Goal: Task Accomplishment & Management: Manage account settings

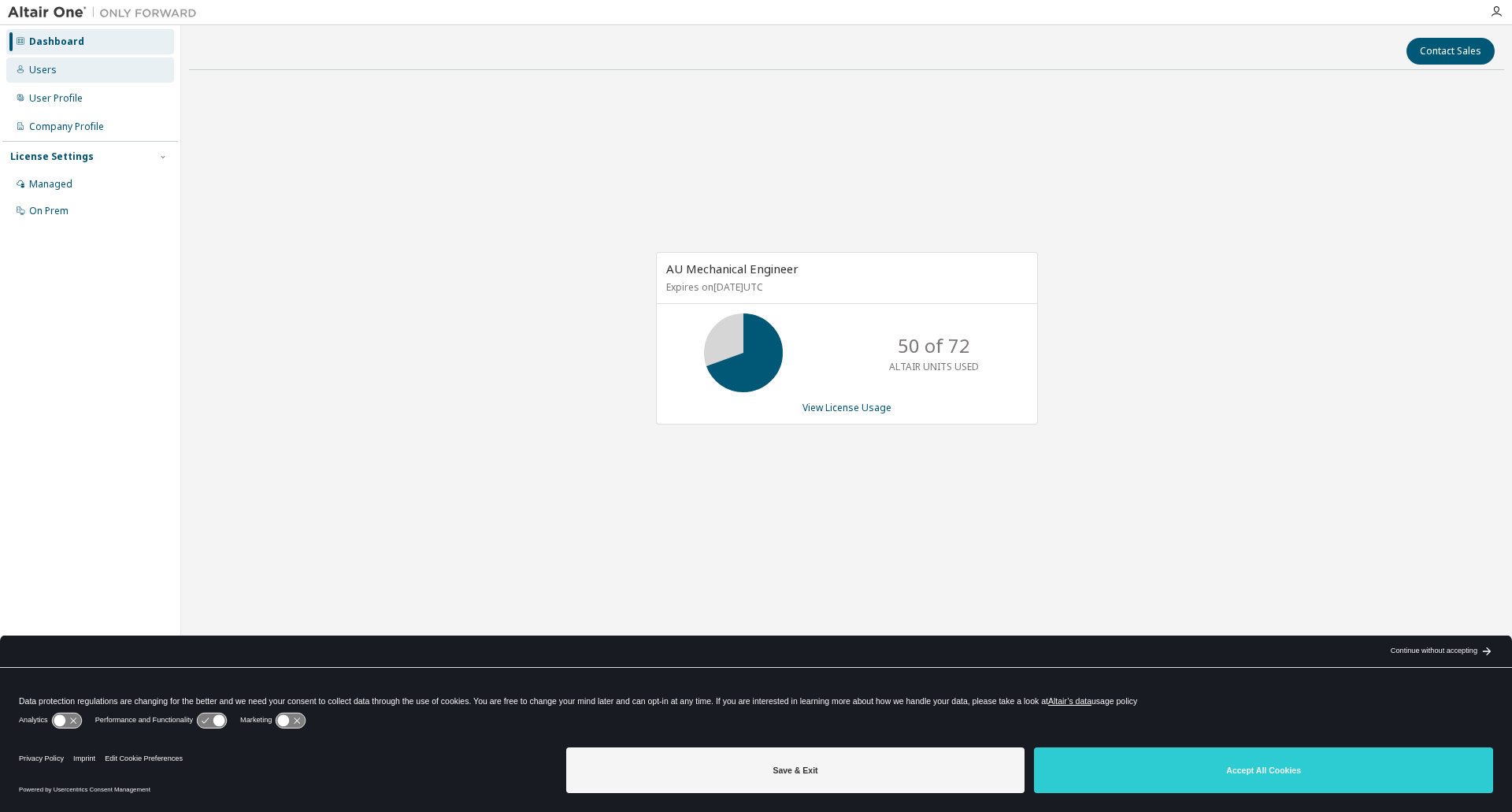
click at [57, 80] on div "Users" at bounding box center [90, 70] width 168 height 26
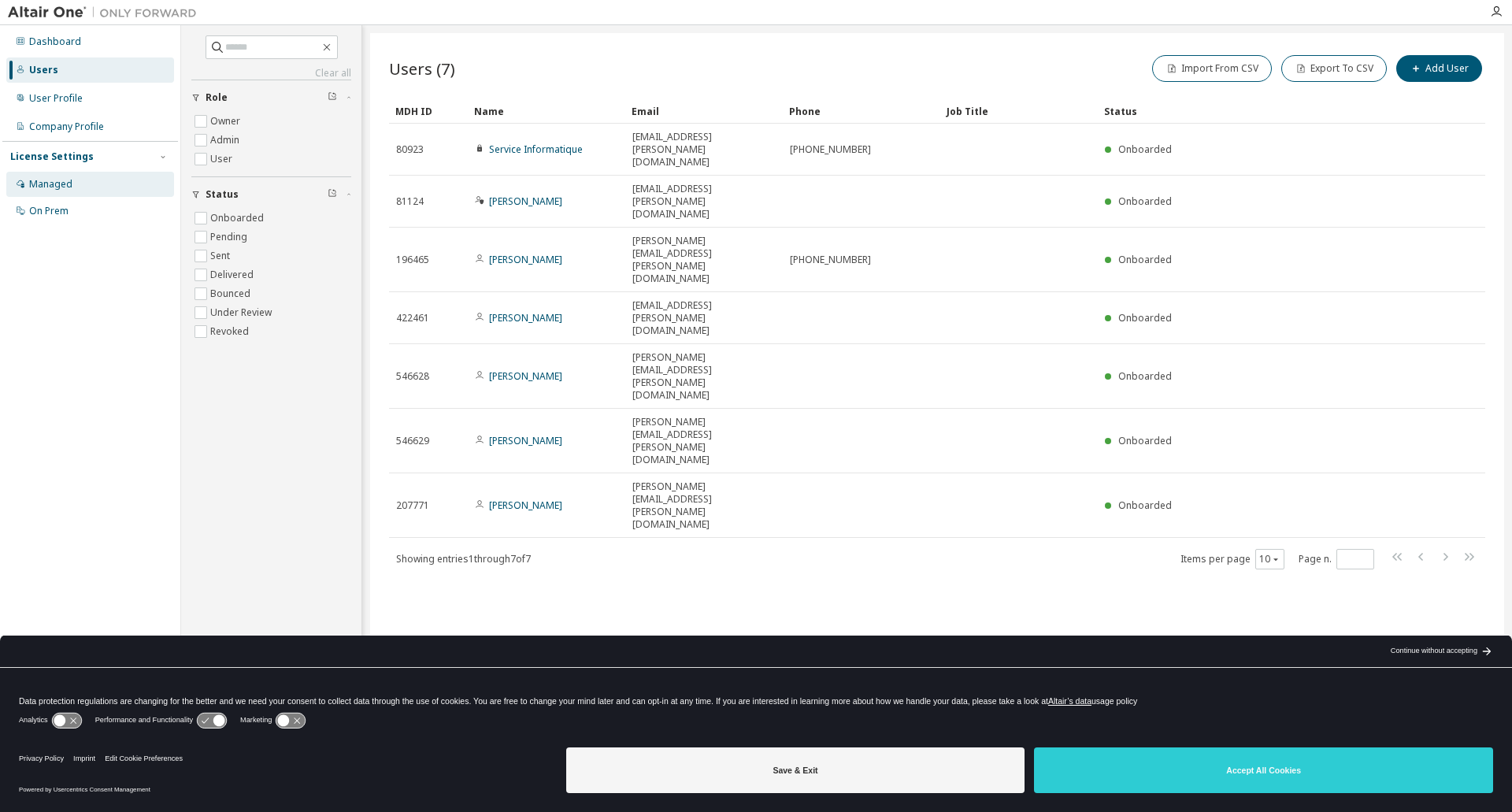
click at [68, 173] on div "Managed" at bounding box center [90, 184] width 168 height 26
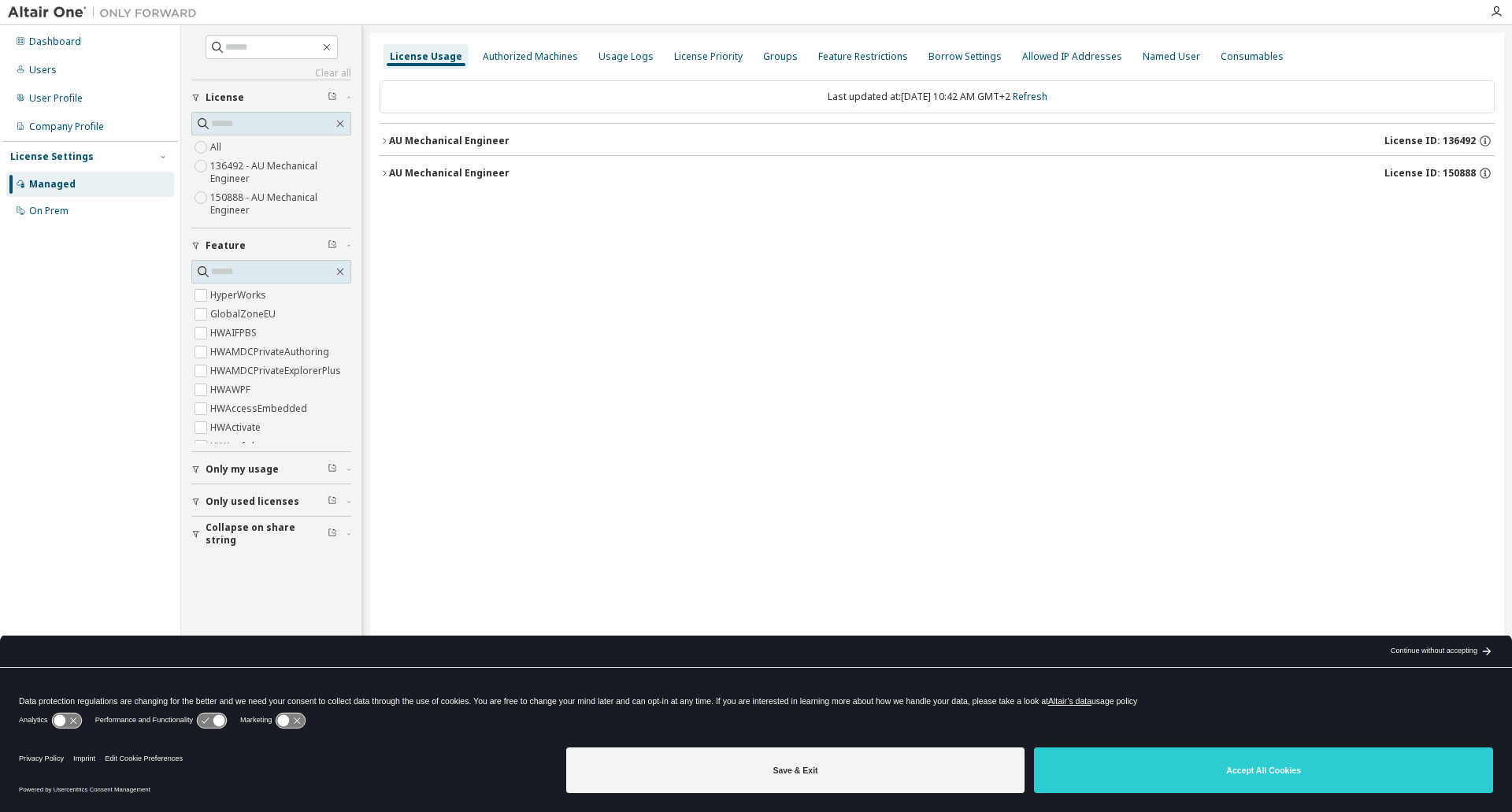
click at [382, 141] on icon "button" at bounding box center [385, 141] width 10 height 10
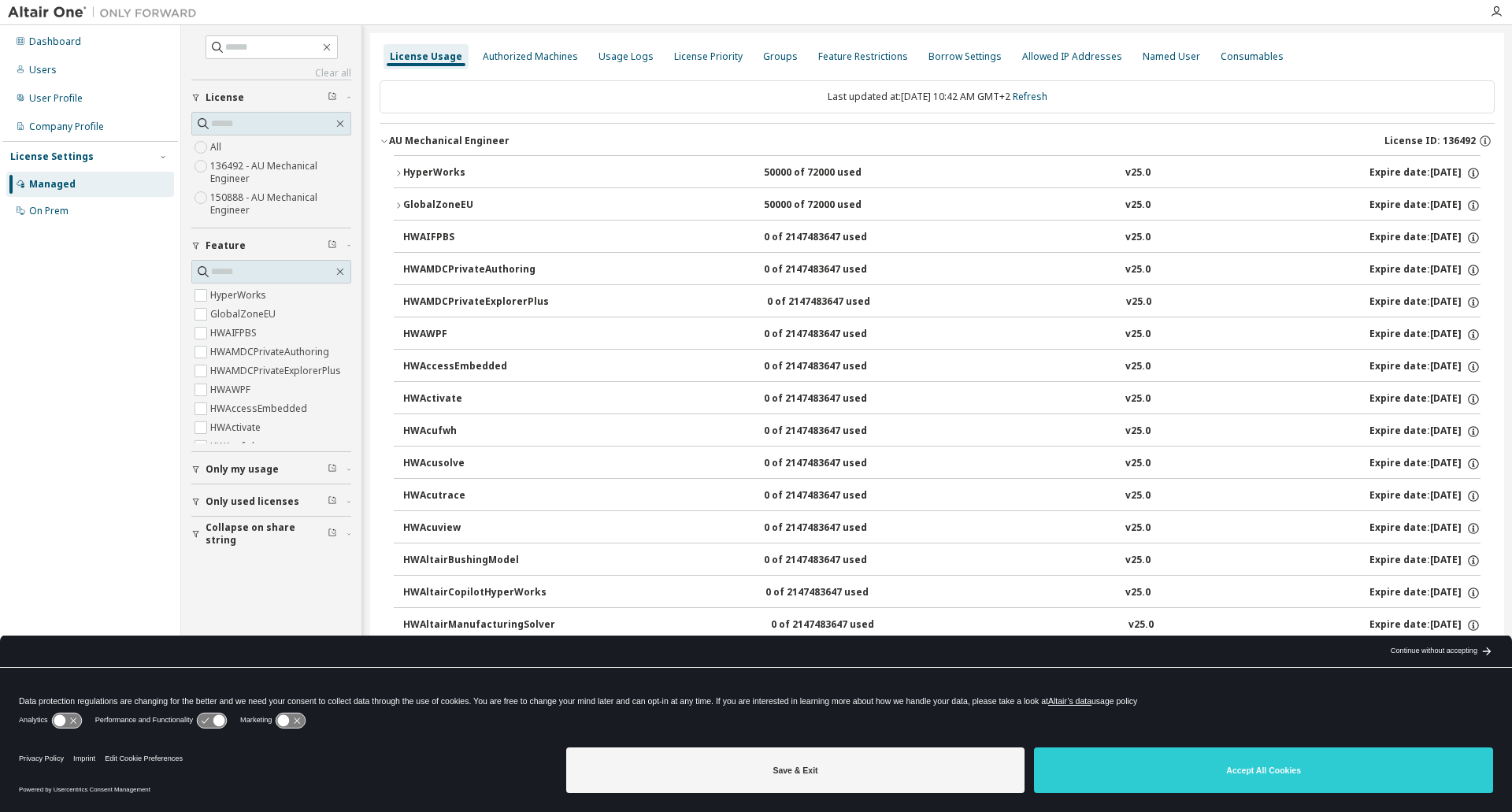
click at [382, 141] on icon "button" at bounding box center [385, 141] width 10 height 10
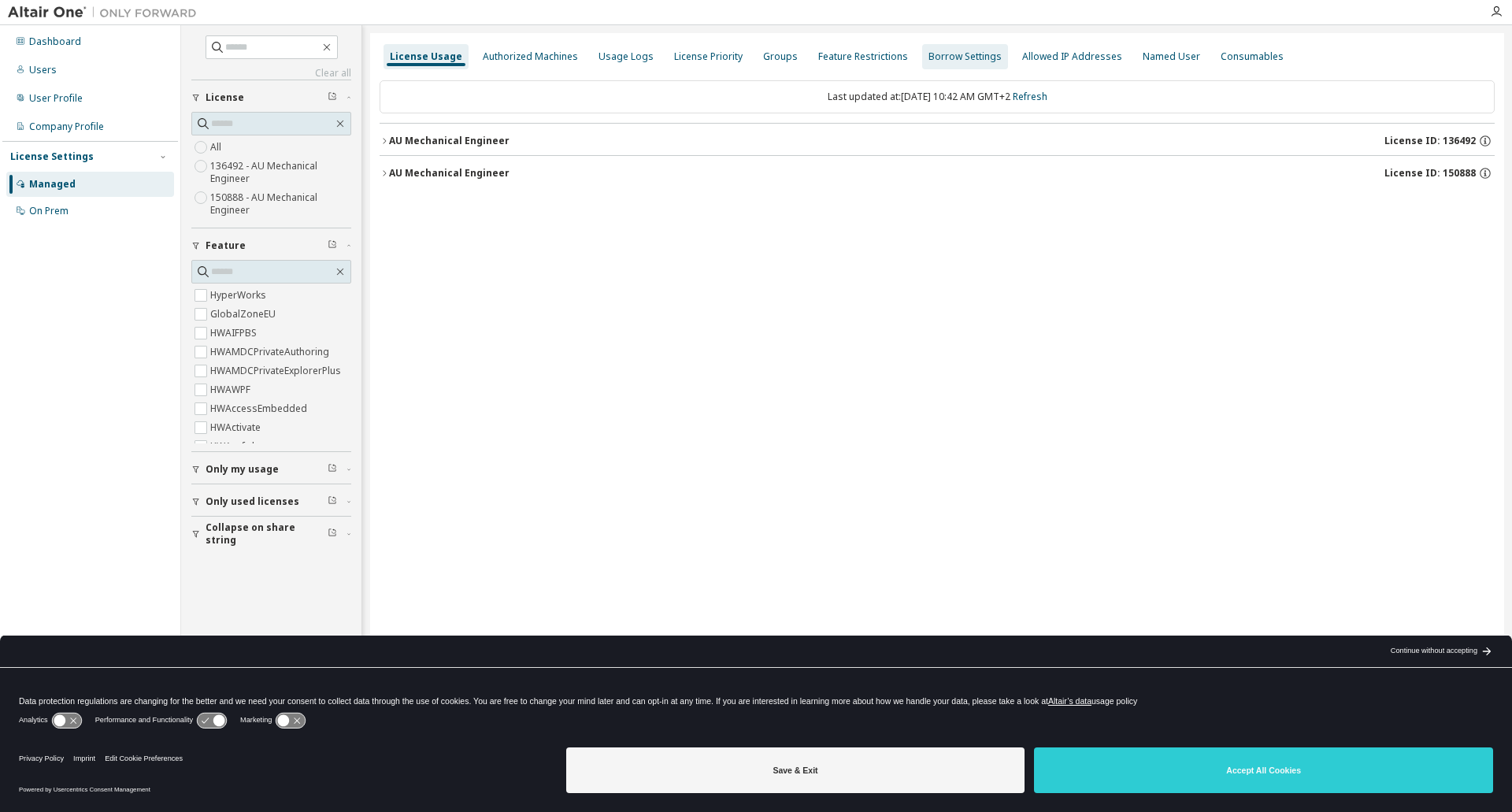
click at [976, 63] on div "Borrow Settings" at bounding box center [965, 57] width 86 height 26
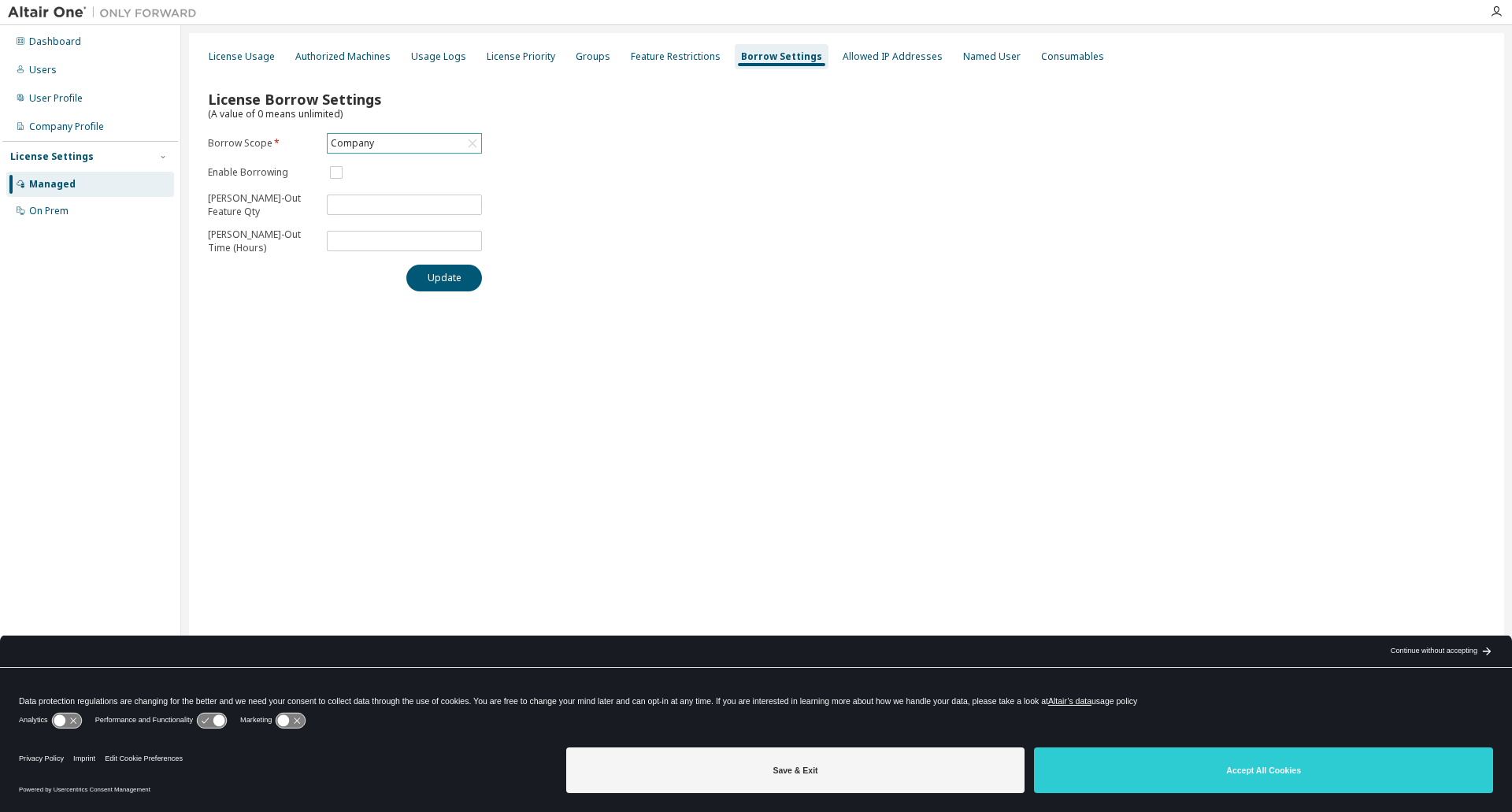
click at [422, 142] on div "Company" at bounding box center [404, 144] width 153 height 19
click at [631, 184] on div "License Borrow Settings (A value of 0 means unlimited) Borrow Scope * Company C…" at bounding box center [847, 186] width 1296 height 230
click at [370, 240] on input "*" at bounding box center [404, 241] width 148 height 13
drag, startPoint x: 473, startPoint y: 236, endPoint x: 338, endPoint y: 175, distance: 148.1
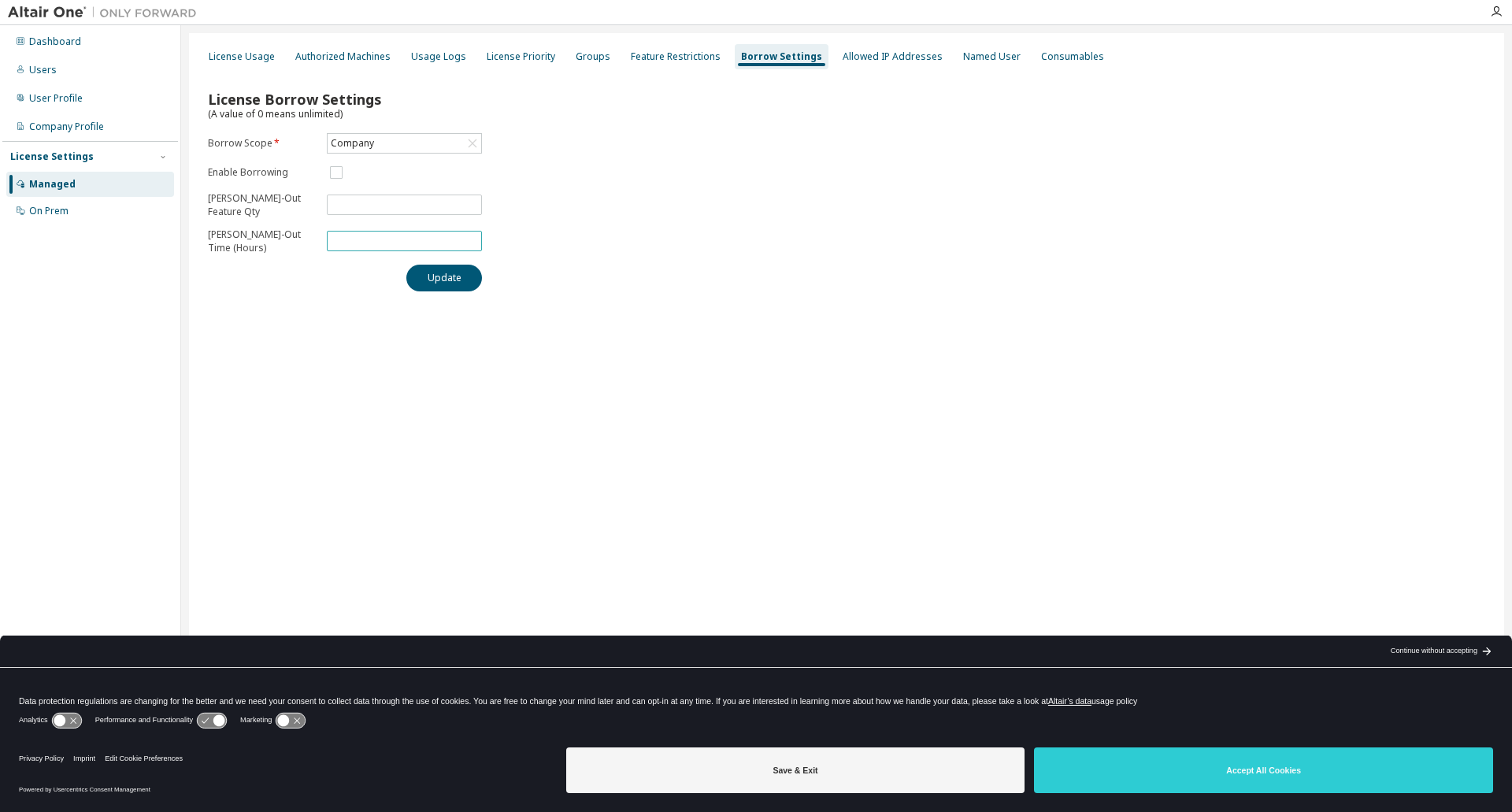
type input "***"
click at [338, 235] on input "***" at bounding box center [404, 241] width 148 height 13
click at [383, 248] on input "***" at bounding box center [404, 241] width 148 height 13
drag, startPoint x: 383, startPoint y: 248, endPoint x: 293, endPoint y: 246, distance: 90.0
click at [293, 246] on form "Borrow Scope * Company Enable Borrowing Max Borrow-Out Feature Qty ** Max Borro…" at bounding box center [344, 194] width 274 height 122
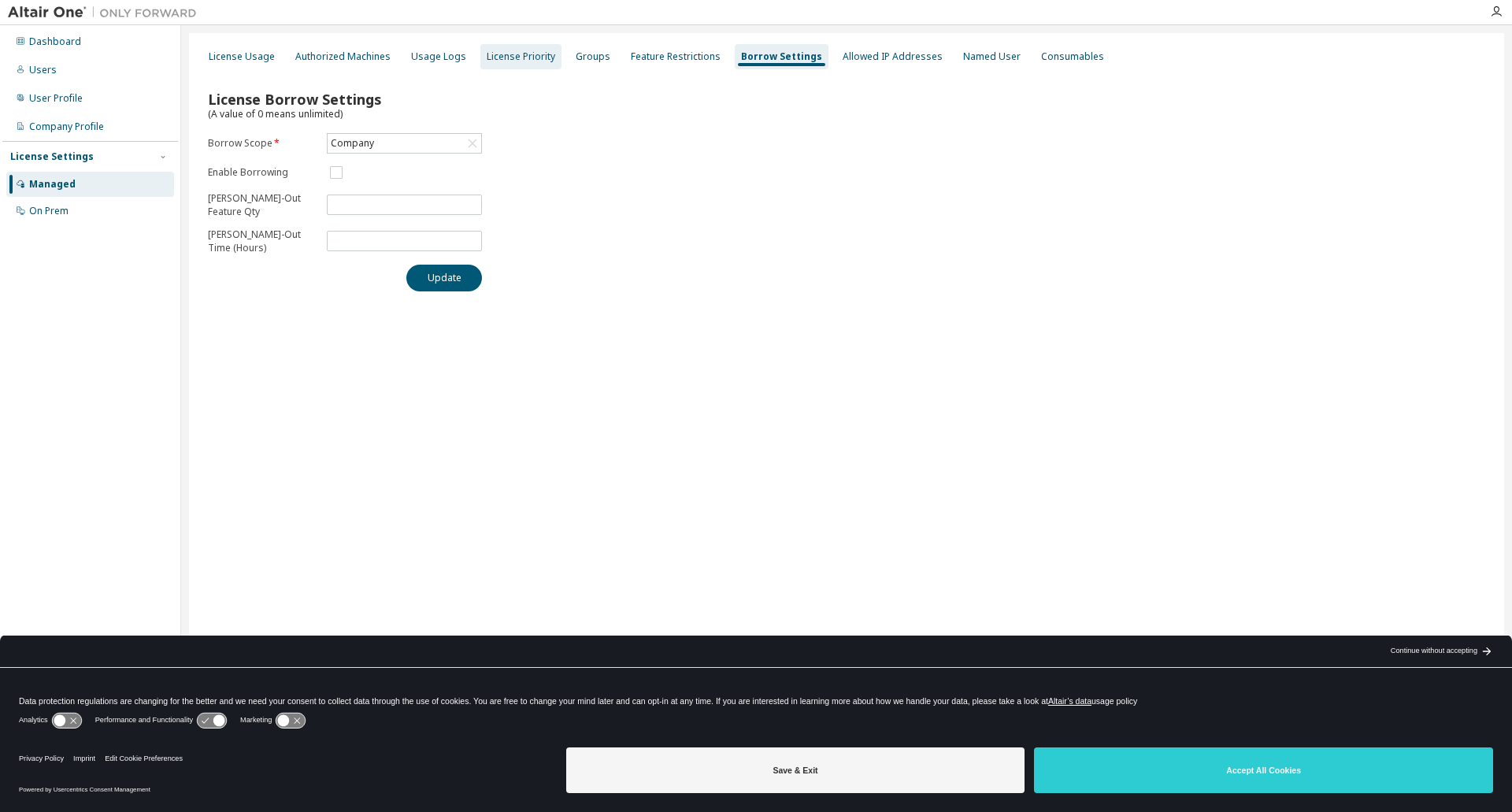
click at [500, 58] on div "License Priority" at bounding box center [521, 57] width 69 height 13
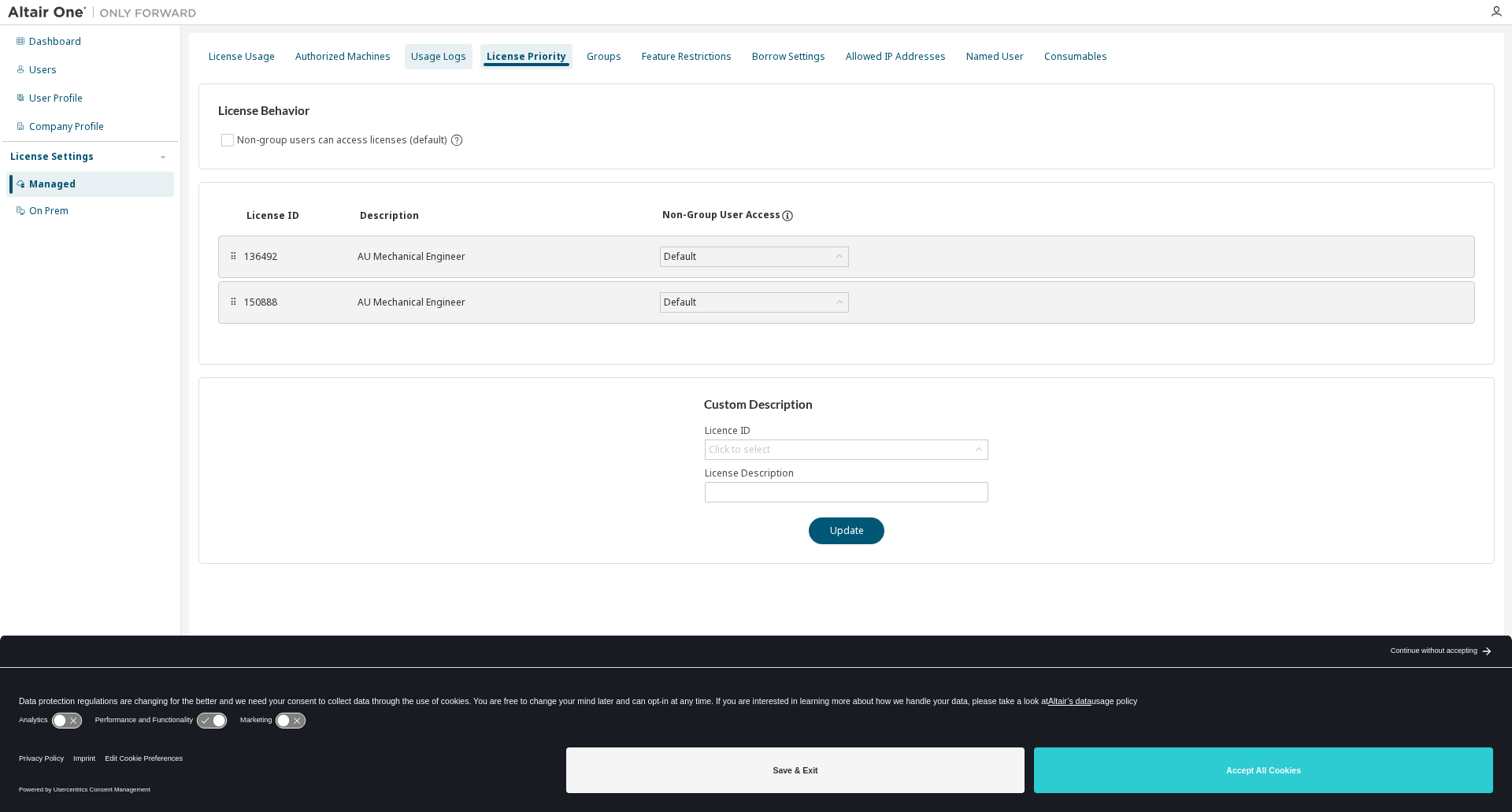
click at [426, 61] on div "Usage Logs" at bounding box center [438, 57] width 55 height 13
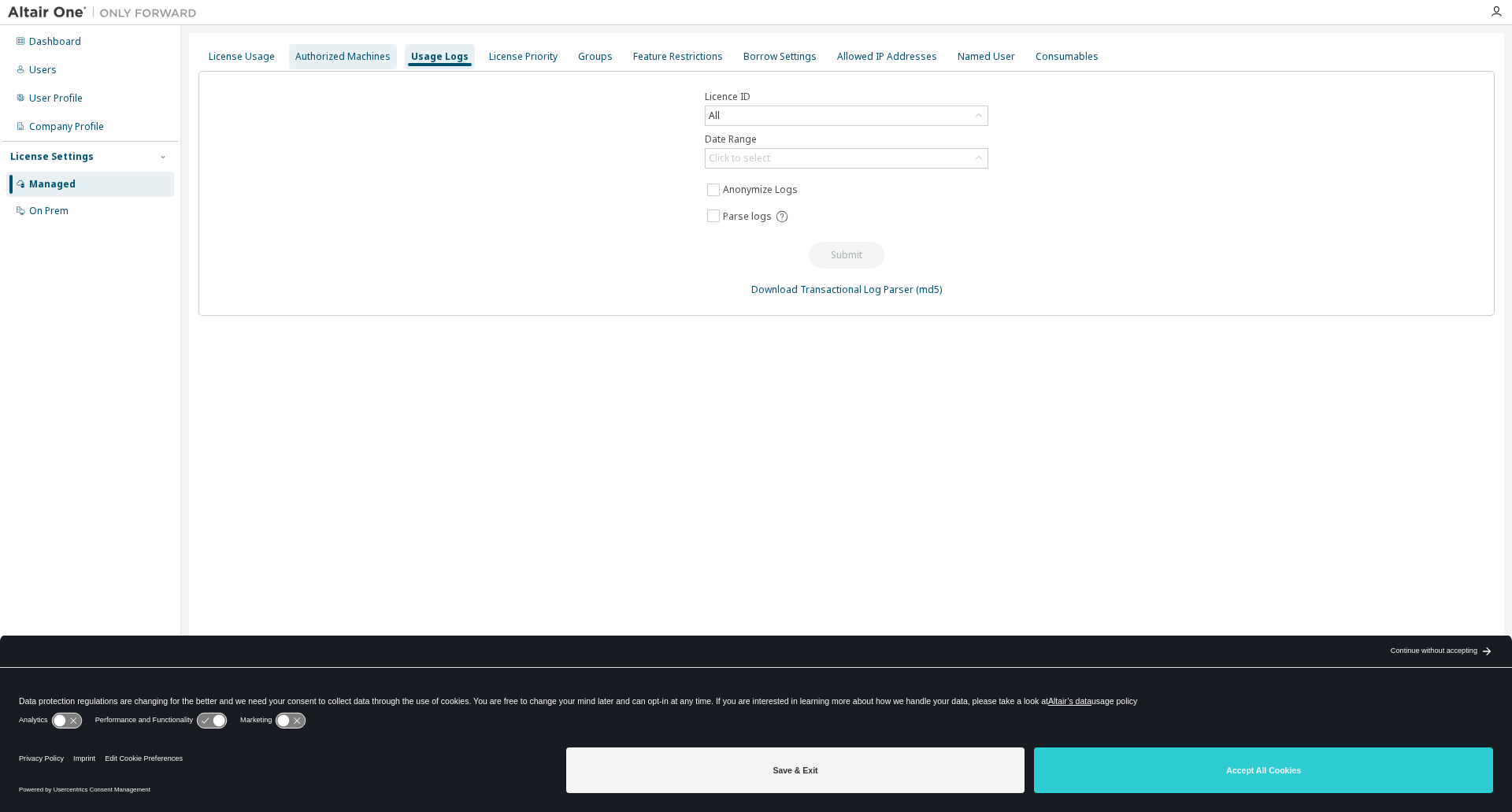
click at [374, 63] on div "Authorized Machines" at bounding box center [342, 57] width 108 height 26
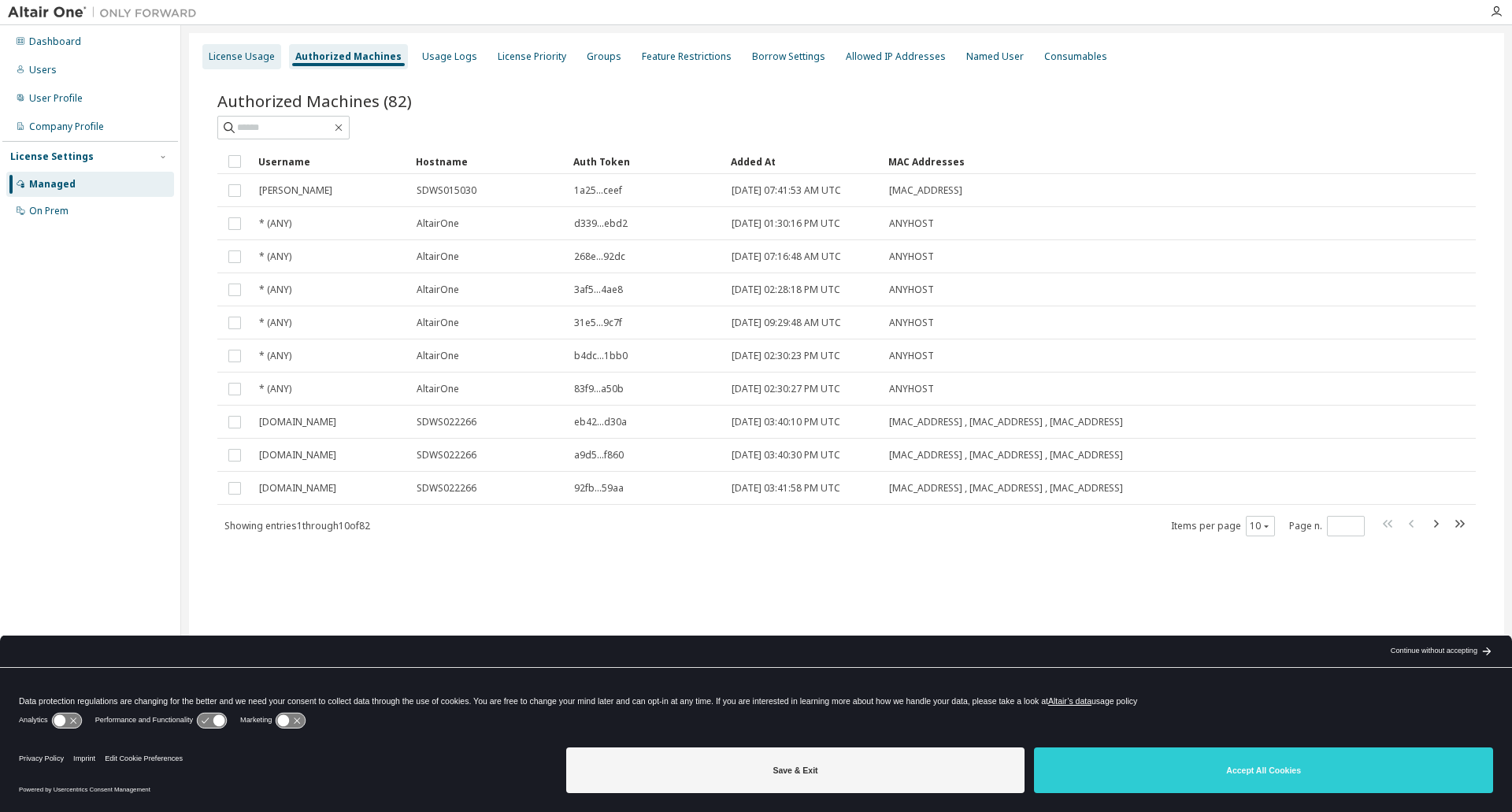
click at [256, 53] on div "License Usage" at bounding box center [241, 57] width 66 height 13
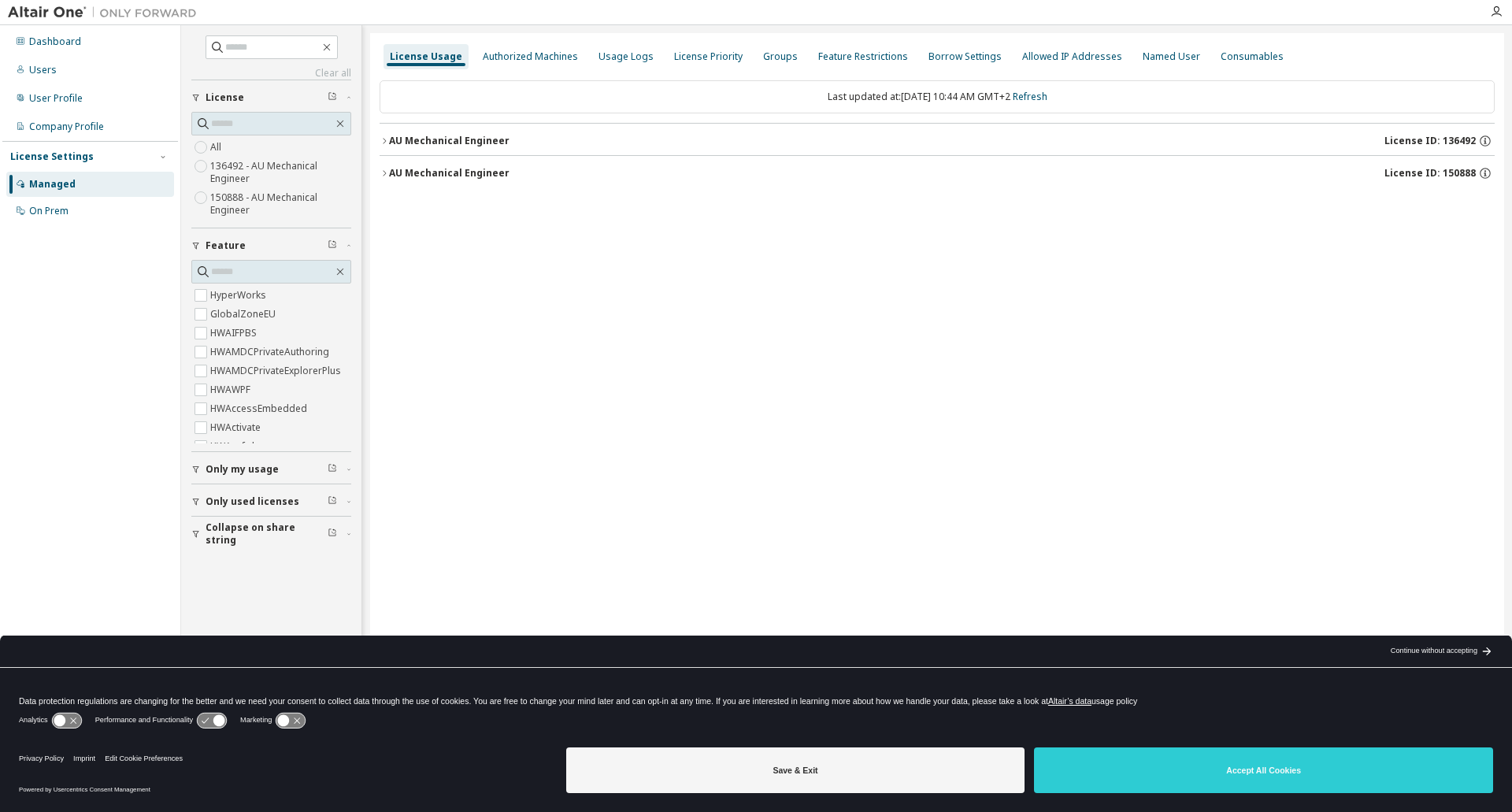
click at [384, 145] on icon "button" at bounding box center [385, 141] width 10 height 10
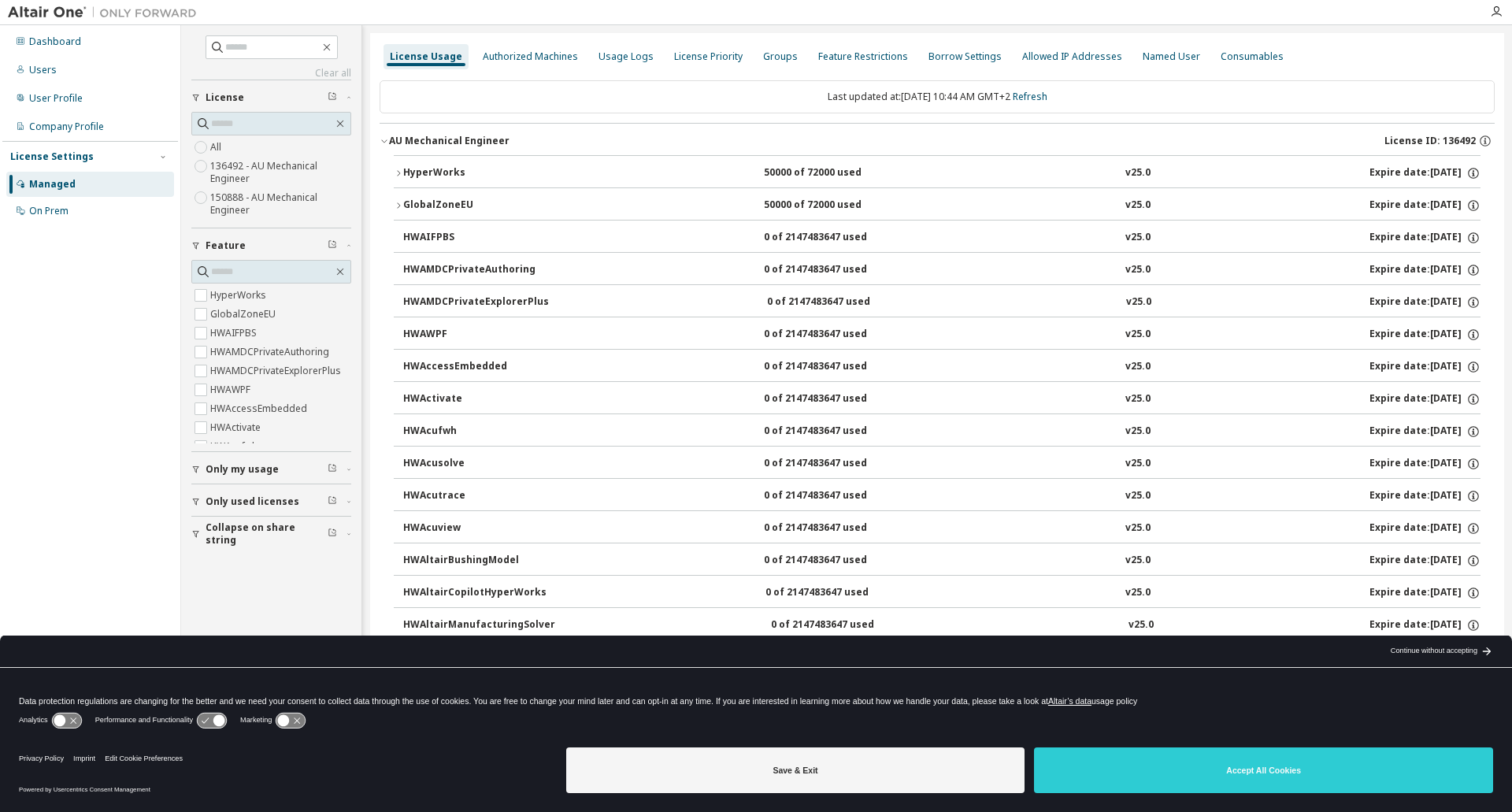
click at [384, 145] on icon "button" at bounding box center [385, 141] width 10 height 10
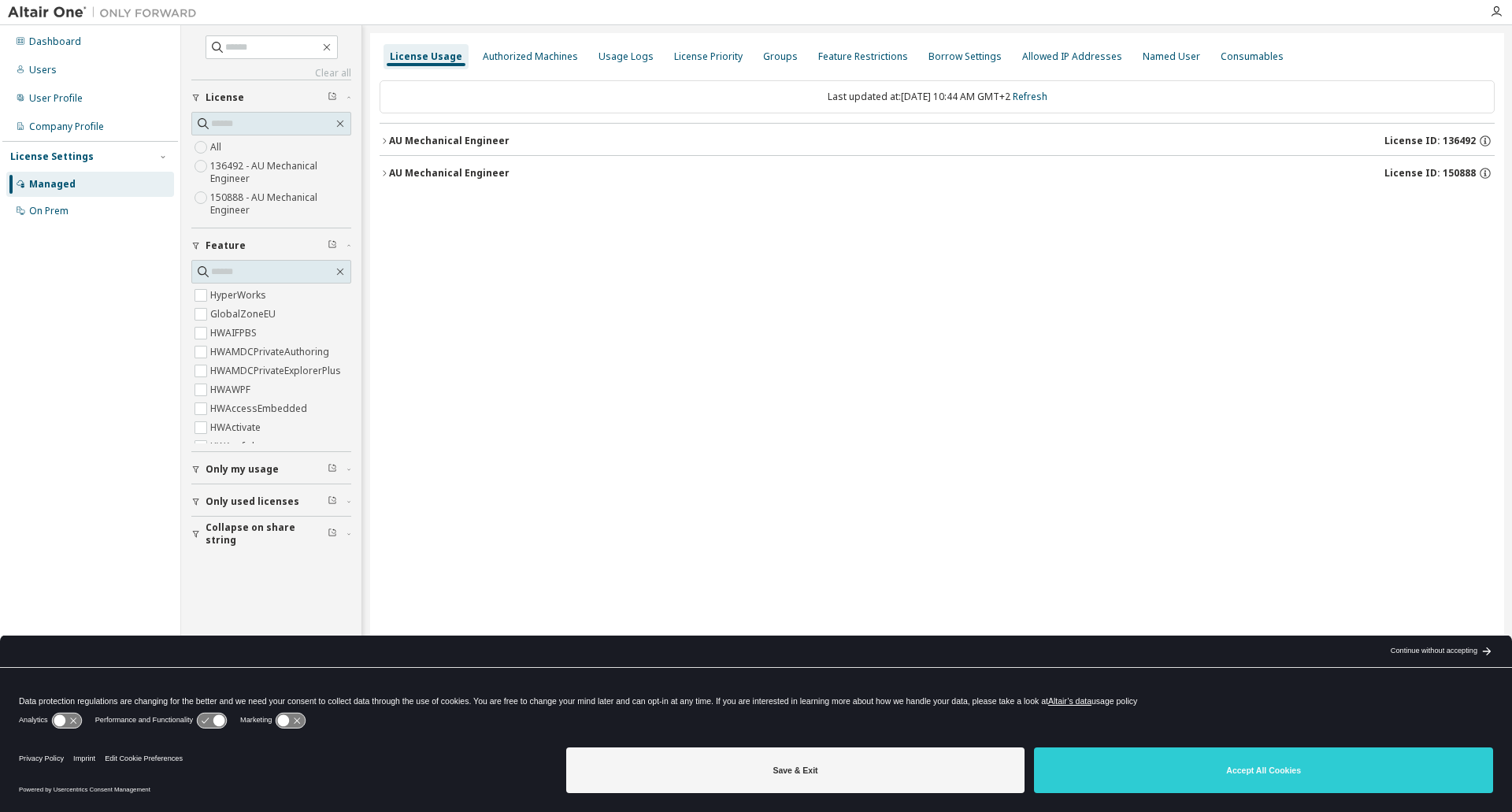
click at [384, 145] on icon "button" at bounding box center [385, 141] width 10 height 10
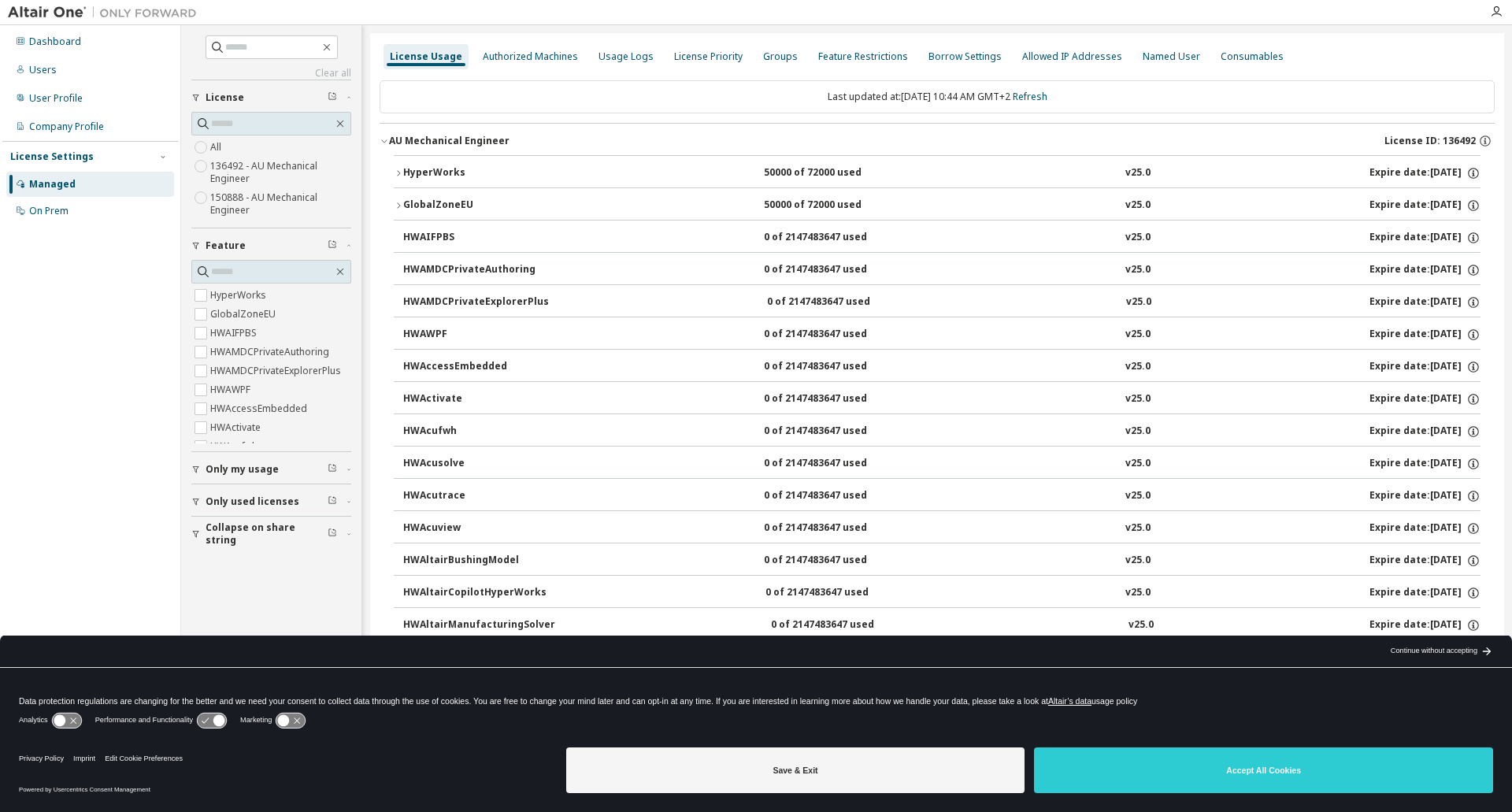
click at [384, 145] on icon "button" at bounding box center [385, 141] width 10 height 10
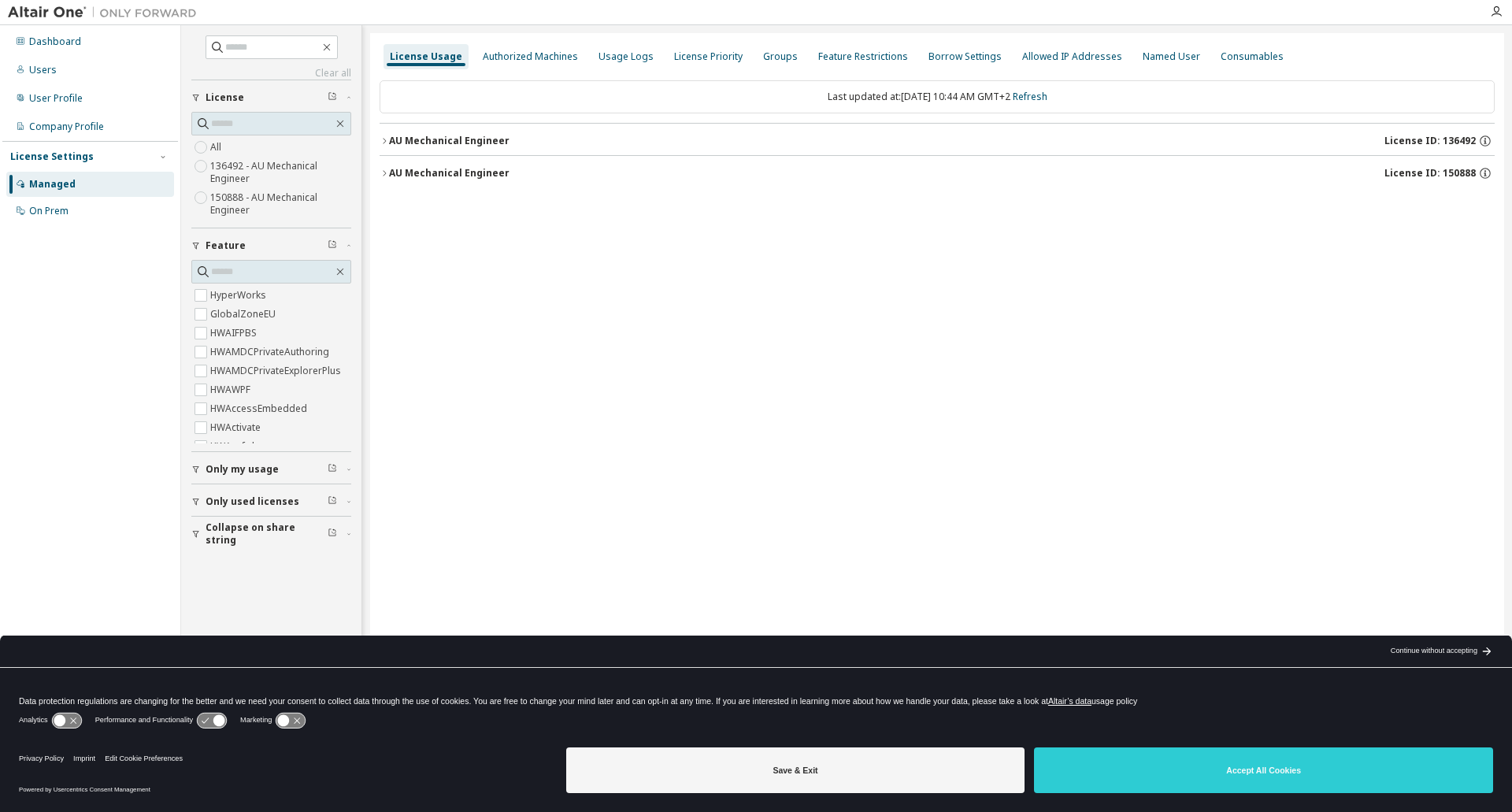
click at [378, 176] on div "License Usage Authorized Machines Usage Logs License Priority Groups Feature Re…" at bounding box center [937, 395] width 1134 height 726
click at [382, 174] on icon "button" at bounding box center [385, 173] width 10 height 10
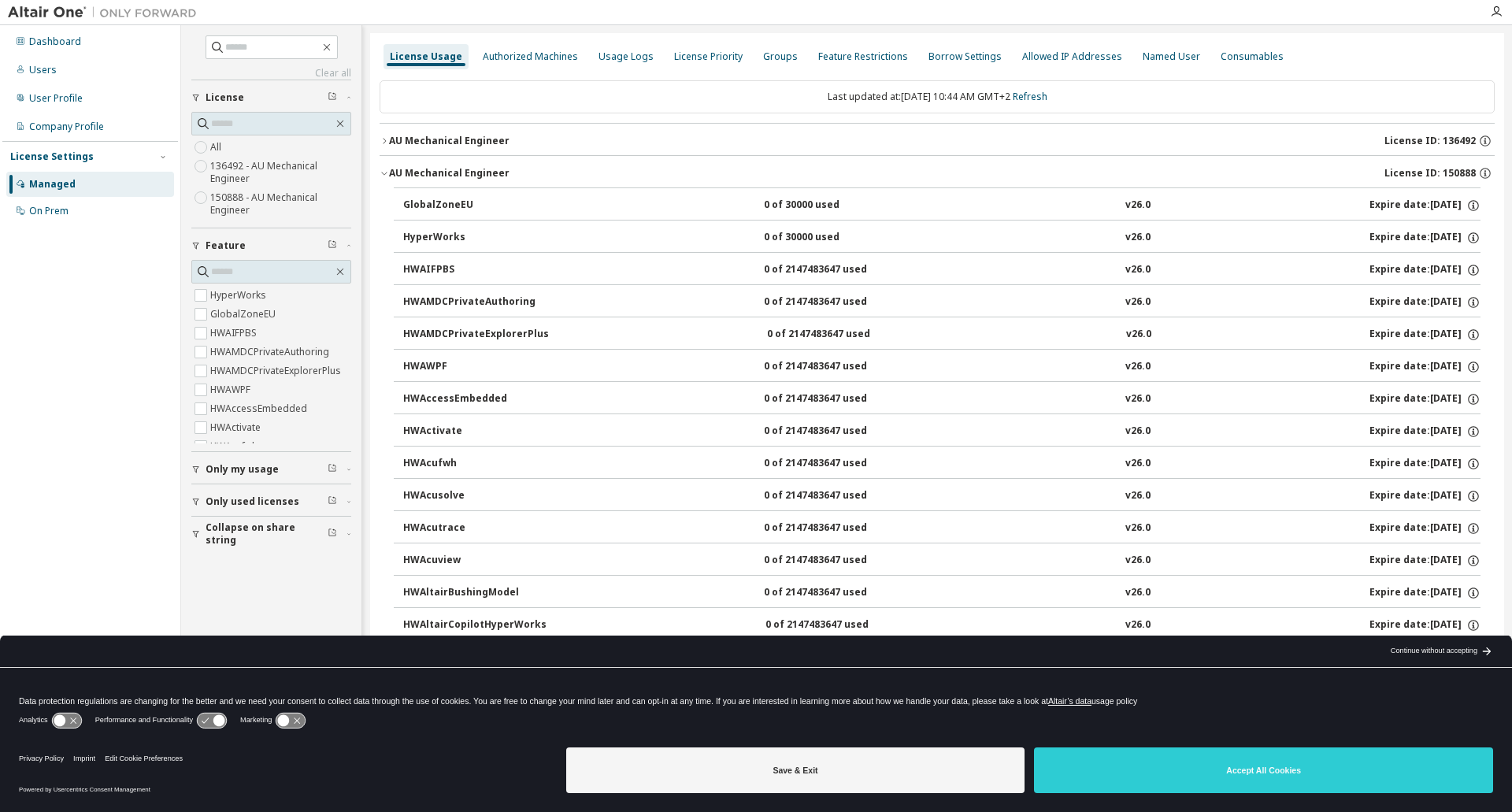
click at [382, 174] on icon "button" at bounding box center [385, 173] width 10 height 10
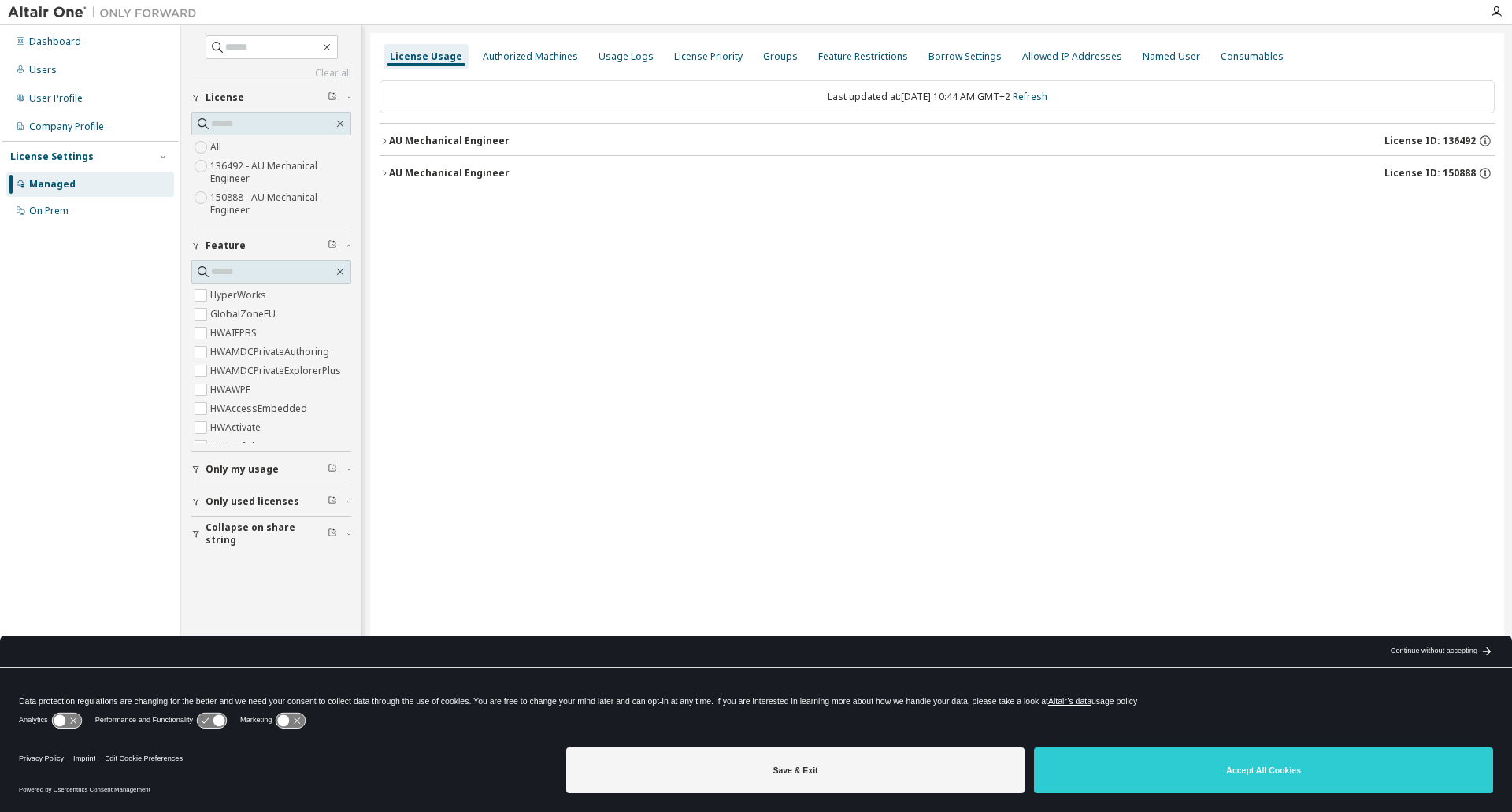
click at [389, 172] on div "AU Mechanical Engineer" at bounding box center [449, 173] width 121 height 13
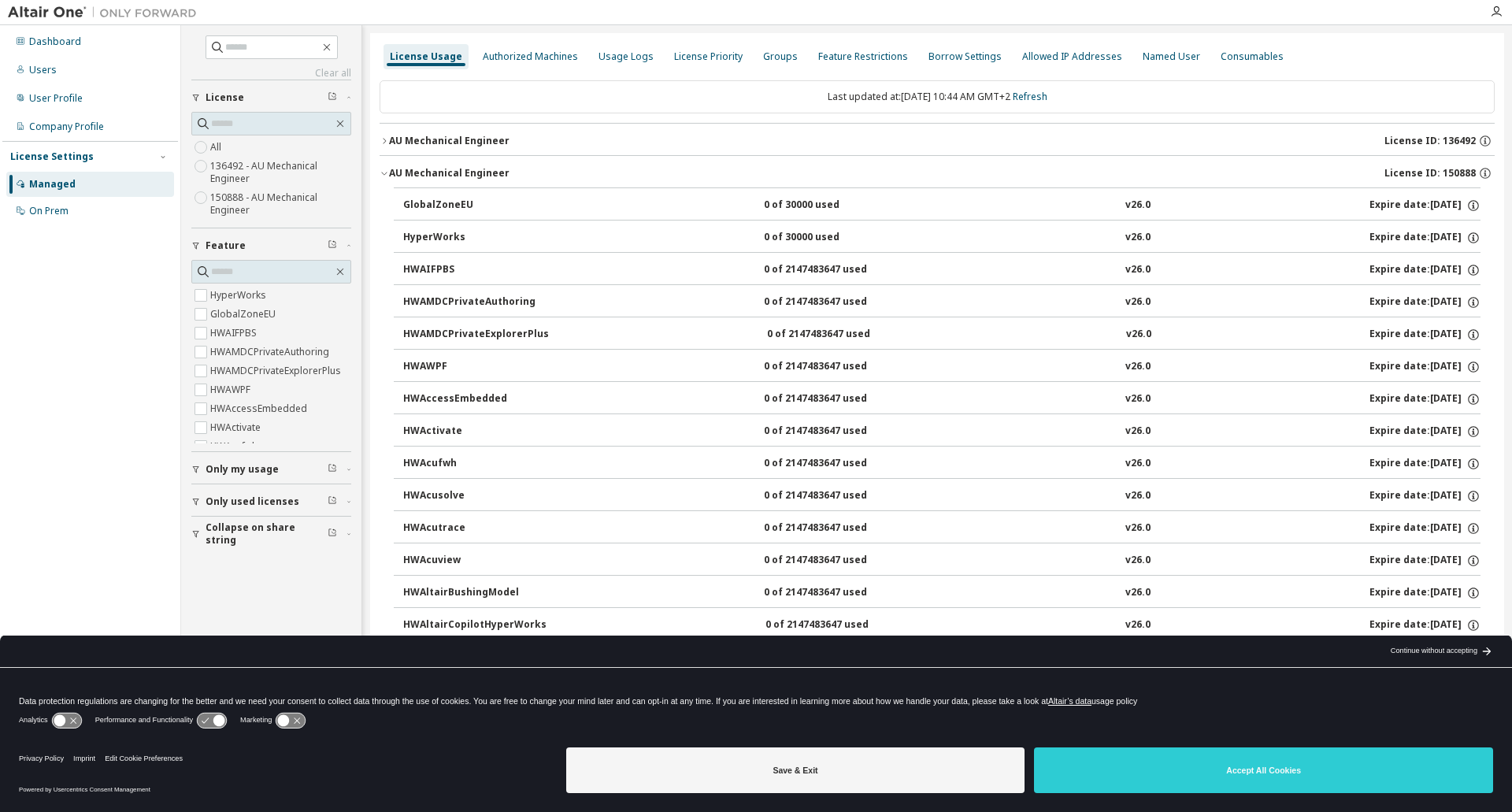
click at [389, 172] on div "AU Mechanical Engineer" at bounding box center [449, 173] width 121 height 13
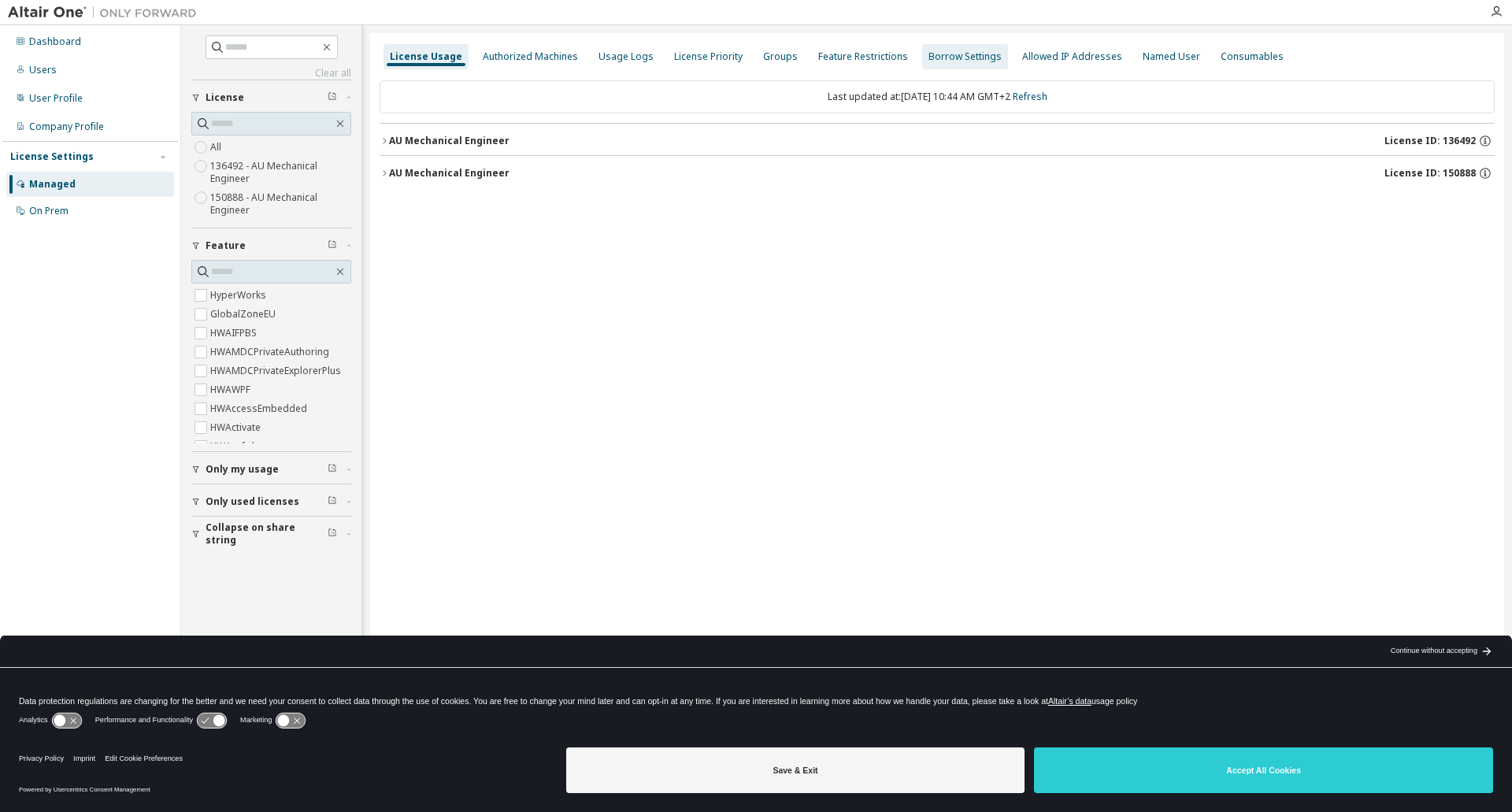
click at [930, 62] on div "Borrow Settings" at bounding box center [965, 57] width 73 height 13
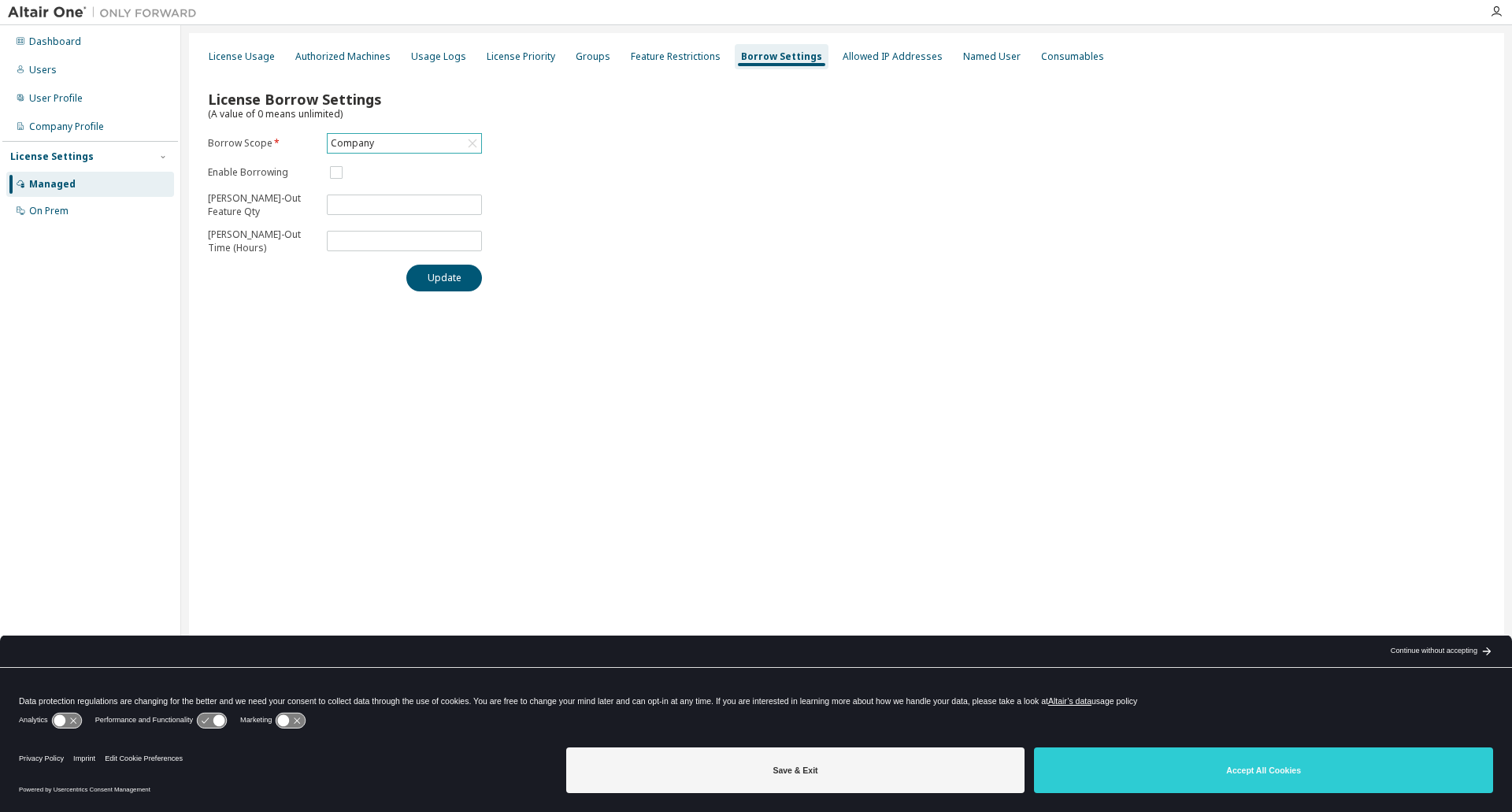
click at [449, 148] on div "Company" at bounding box center [404, 144] width 153 height 19
click at [415, 231] on li "150888 - AU Mechanical Engineer" at bounding box center [403, 239] width 150 height 33
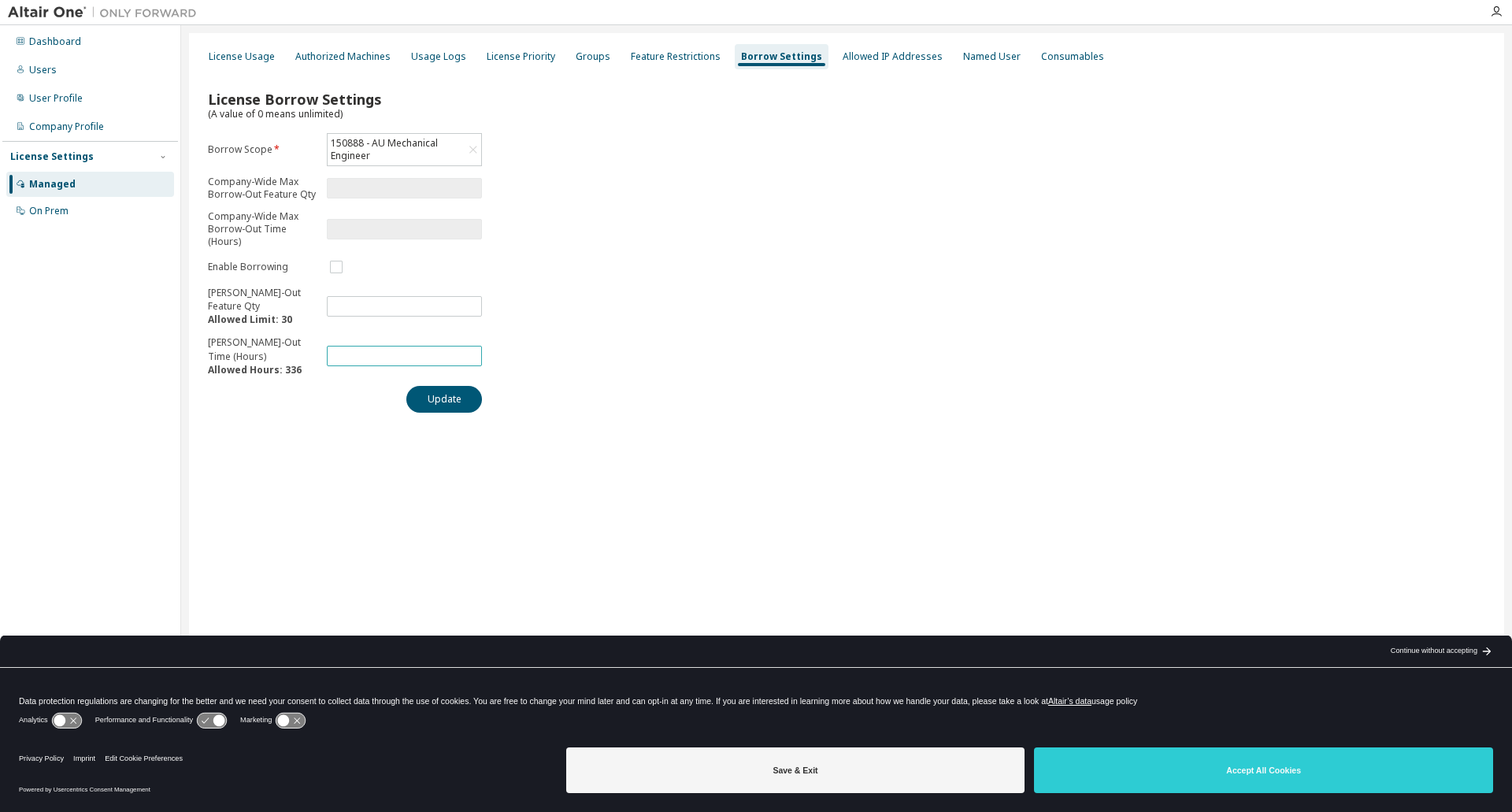
click at [361, 349] on span "*" at bounding box center [404, 356] width 155 height 21
click at [352, 358] on input "*" at bounding box center [404, 356] width 148 height 13
drag, startPoint x: 352, startPoint y: 358, endPoint x: 299, endPoint y: 358, distance: 53.0
click at [299, 358] on form "Borrow Scope * 150888 - AU Mechanical Engineer Company-Wide Max Borrow-Out Feat…" at bounding box center [344, 255] width 274 height 244
click at [319, 406] on Form-form-button-container "Update" at bounding box center [344, 399] width 274 height 27
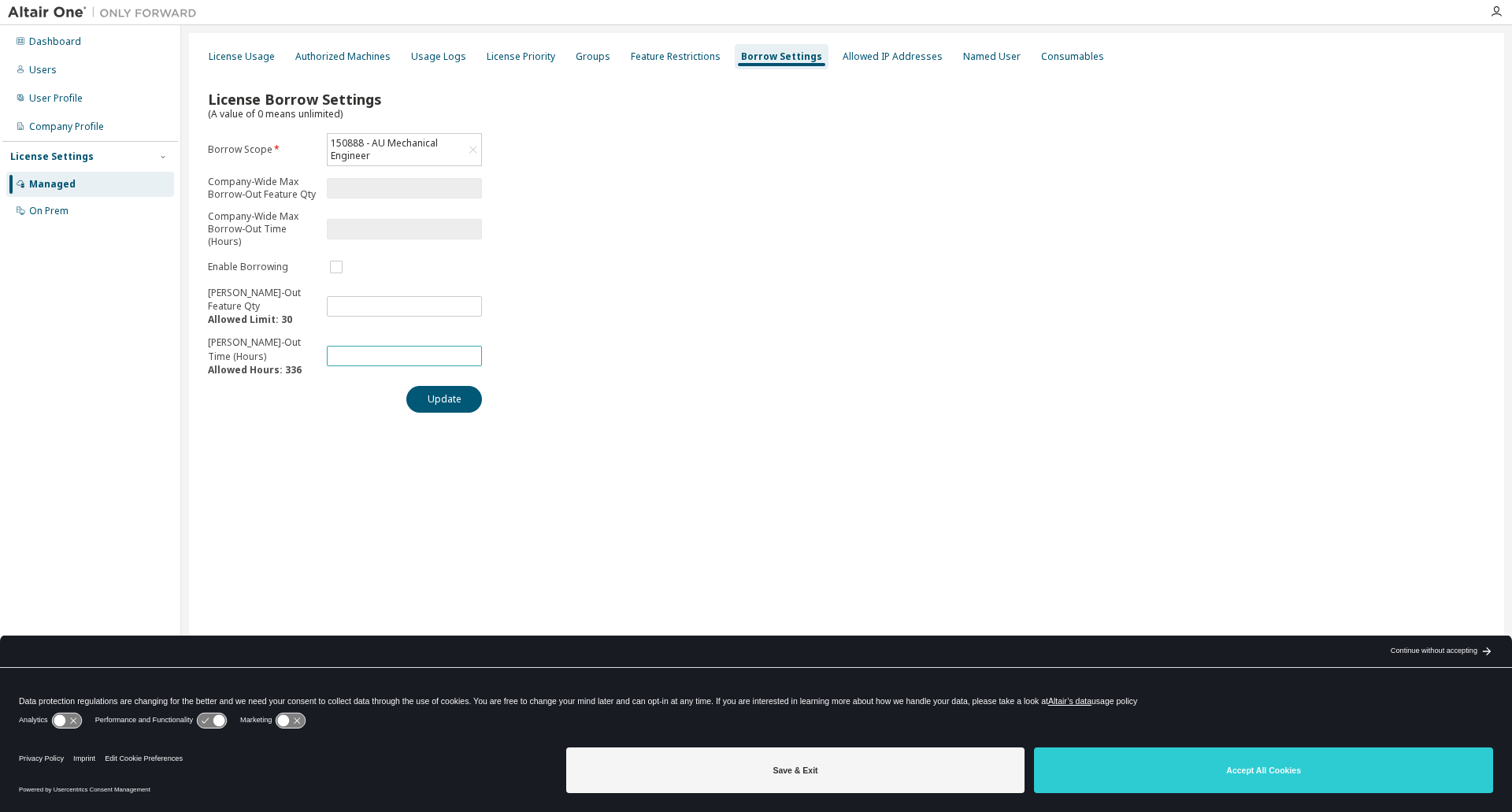
click at [470, 351] on input "***" at bounding box center [404, 356] width 148 height 13
drag, startPoint x: 375, startPoint y: 357, endPoint x: 312, endPoint y: 355, distance: 63.0
click at [312, 355] on form "Borrow Scope * 150888 - AU Mechanical Engineer Company-Wide Max Borrow-Out Feat…" at bounding box center [344, 255] width 274 height 244
click at [451, 405] on button "Update" at bounding box center [444, 399] width 76 height 27
click at [370, 362] on input "****" at bounding box center [404, 356] width 148 height 13
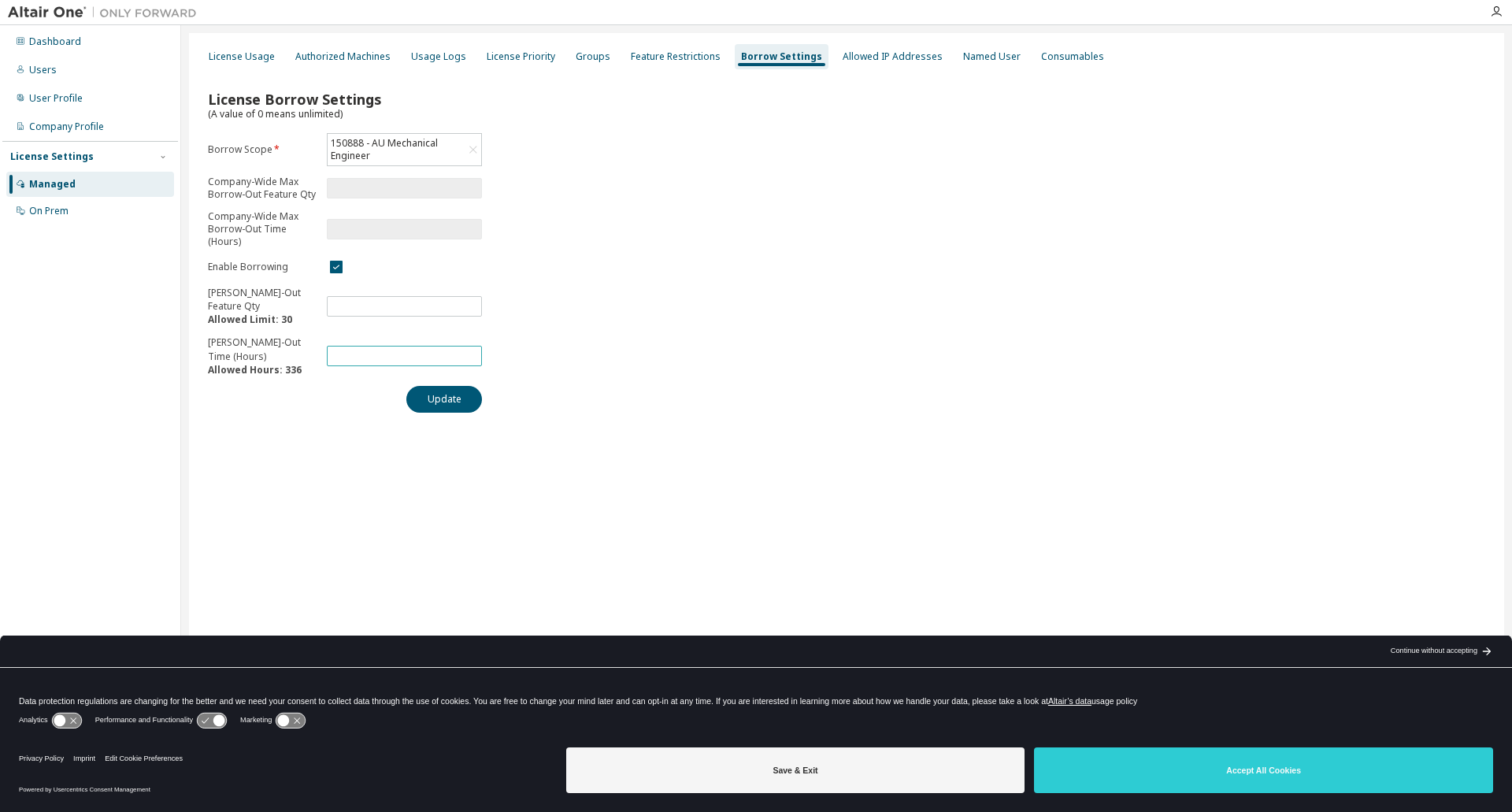
type input "*"
click at [330, 424] on div "License Usage Authorized Machines Usage Logs License Priority Groups Feature Re…" at bounding box center [847, 395] width 1316 height 726
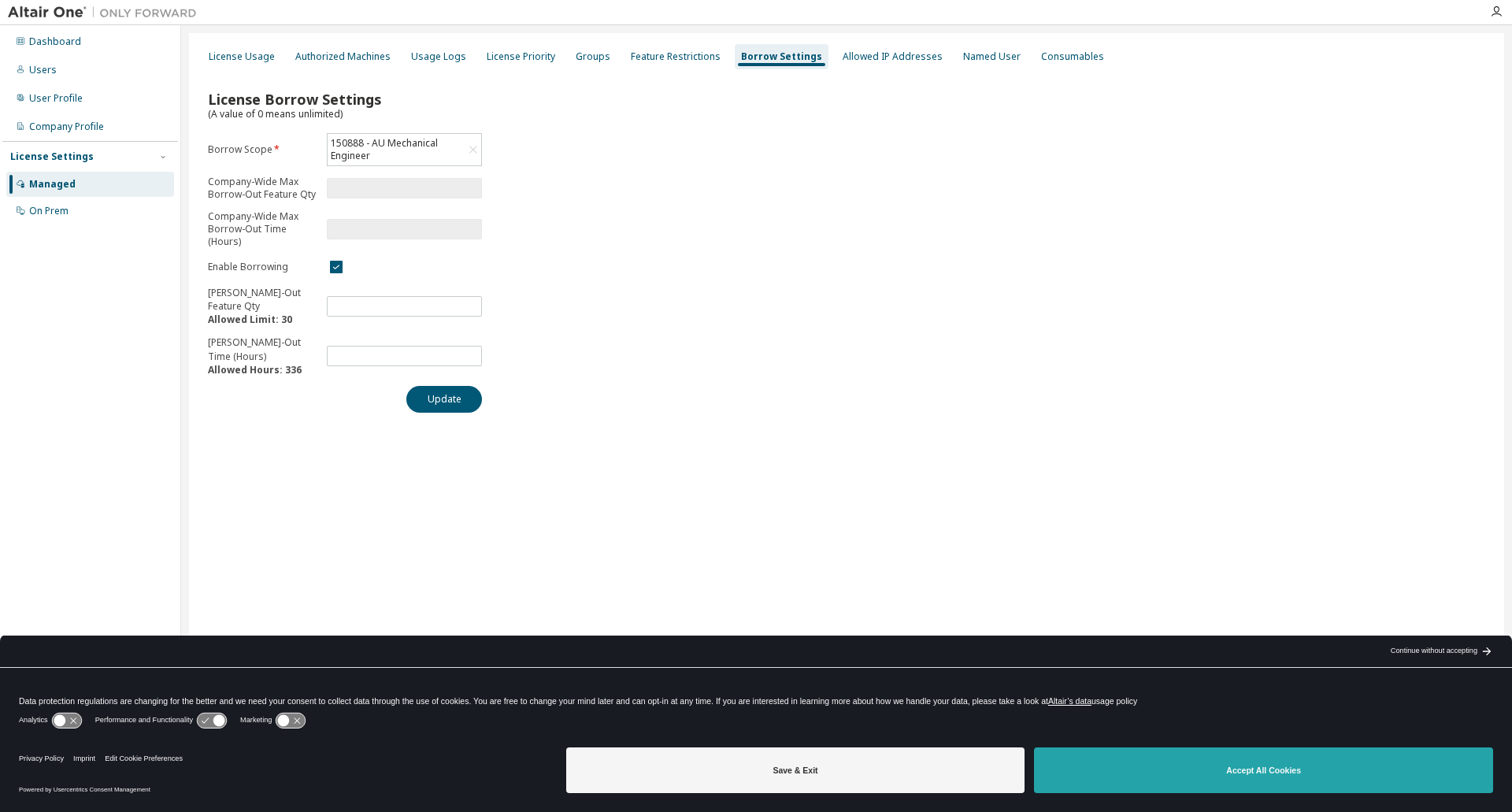
click at [1330, 757] on button "Accept All Cookies" at bounding box center [1263, 770] width 459 height 46
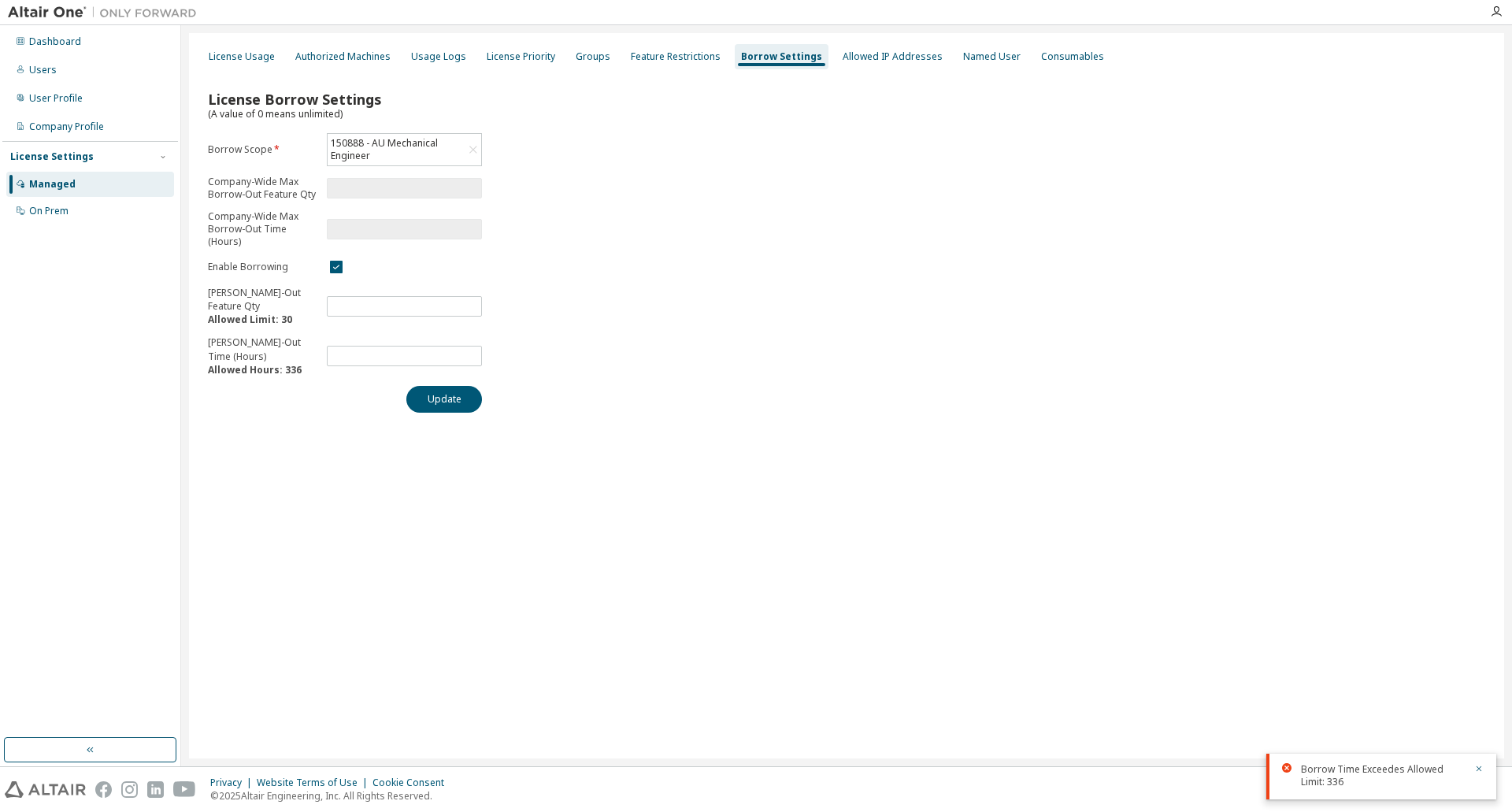
click at [634, 555] on div "License Usage Authorized Machines Usage Logs License Priority Groups Feature Re…" at bounding box center [847, 395] width 1316 height 726
click at [418, 353] on input "number" at bounding box center [404, 356] width 148 height 13
type input "***"
click at [446, 402] on button "Update" at bounding box center [444, 399] width 76 height 27
drag, startPoint x: 406, startPoint y: 362, endPoint x: 307, endPoint y: 362, distance: 99.0
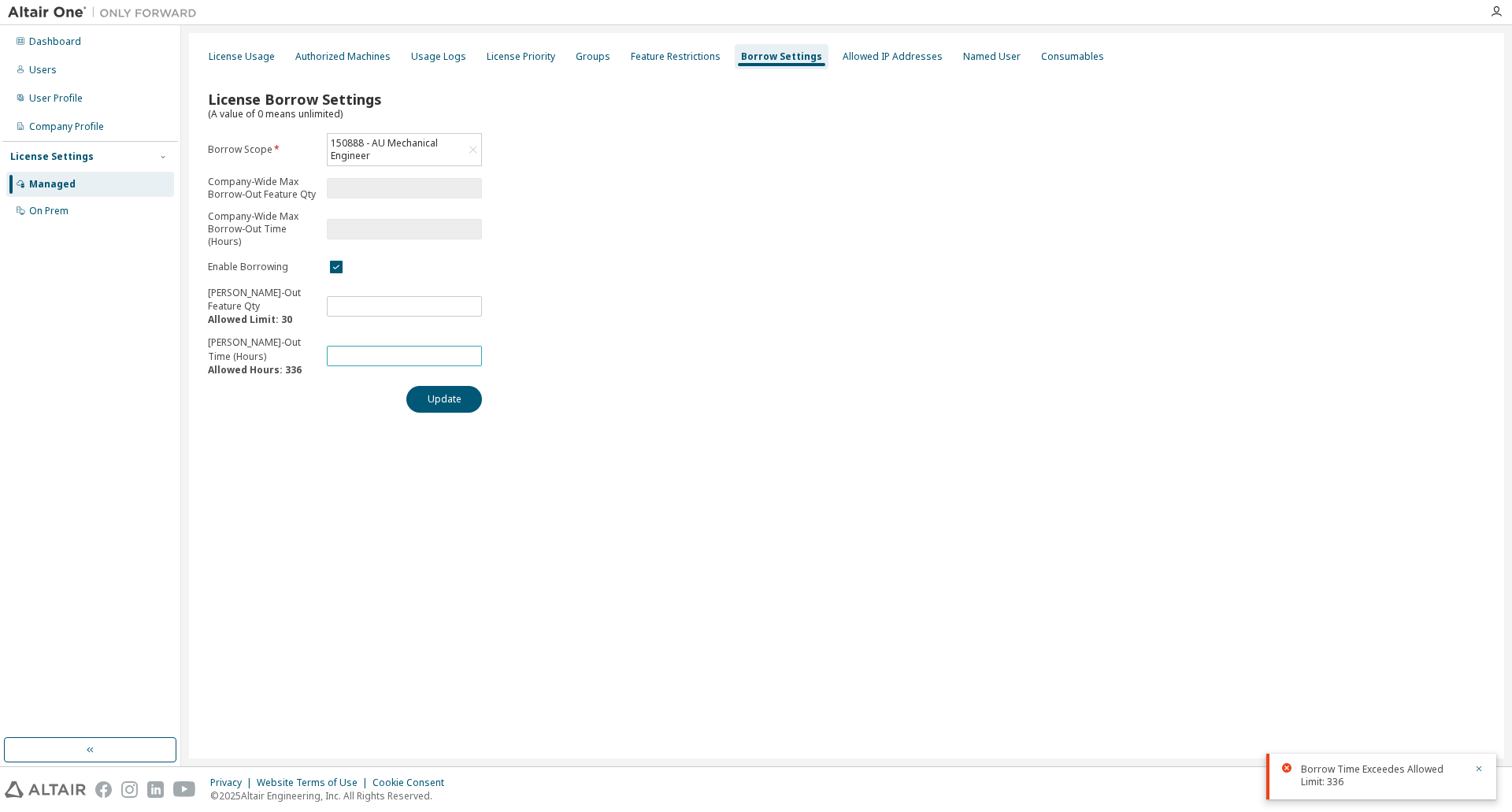
click at [307, 362] on form "Borrow Scope * 150888 - AU Mechanical Engineer Company-Wide Max Borrow-Out Feat…" at bounding box center [344, 255] width 274 height 244
click at [450, 396] on button "Update" at bounding box center [444, 399] width 76 height 27
click at [1477, 764] on icon "button" at bounding box center [1479, 769] width 10 height 10
drag, startPoint x: 1181, startPoint y: 650, endPoint x: 1091, endPoint y: 619, distance: 95.2
click at [1169, 646] on div "License Usage Authorized Machines Usage Logs License Priority Groups Feature Re…" at bounding box center [847, 395] width 1316 height 726
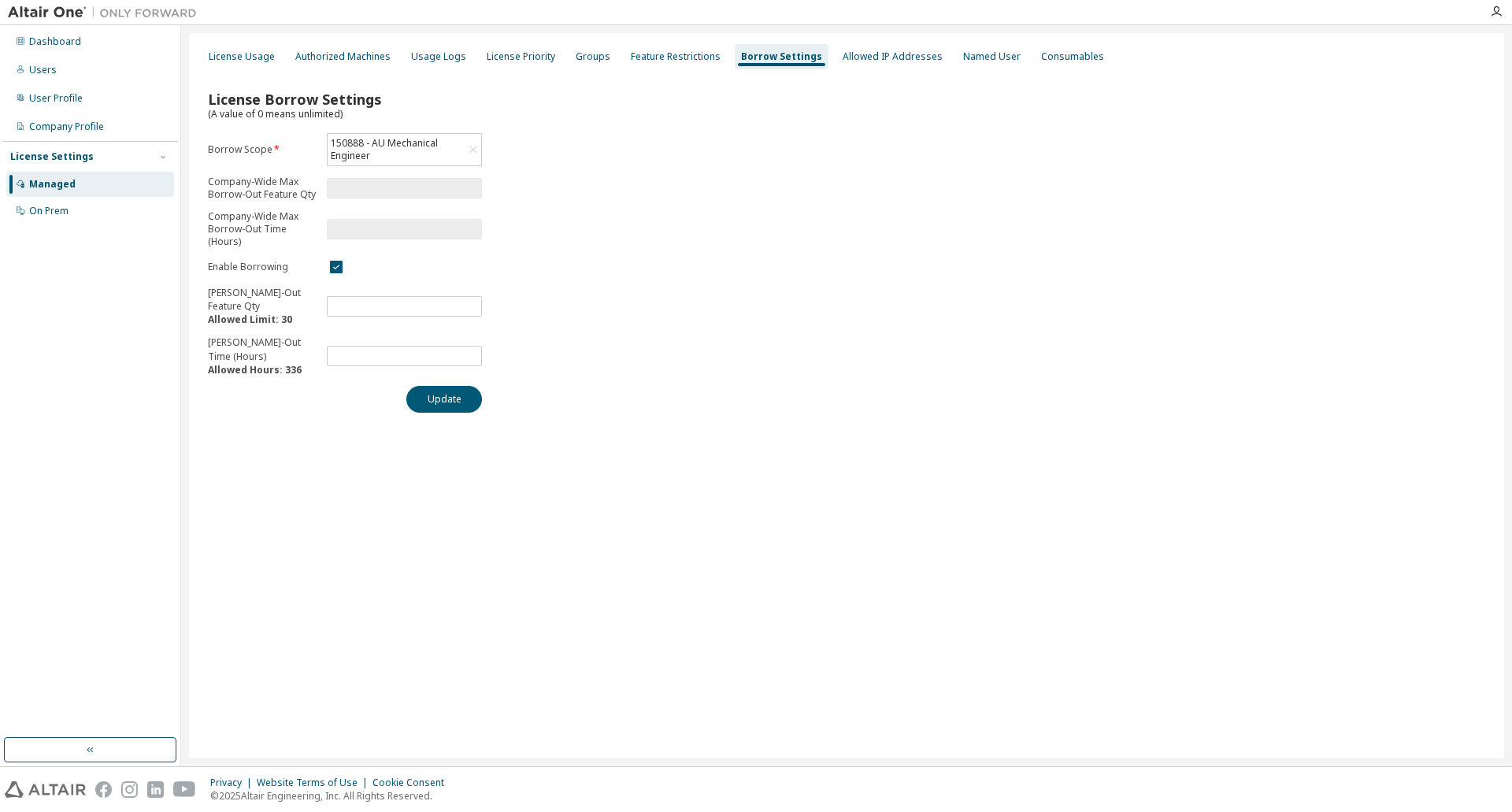
click at [597, 537] on div "License Usage Authorized Machines Usage Logs License Priority Groups Feature Re…" at bounding box center [847, 395] width 1316 height 726
click at [443, 402] on button "Update" at bounding box center [444, 399] width 76 height 27
click at [959, 63] on div "Named User" at bounding box center [992, 57] width 70 height 26
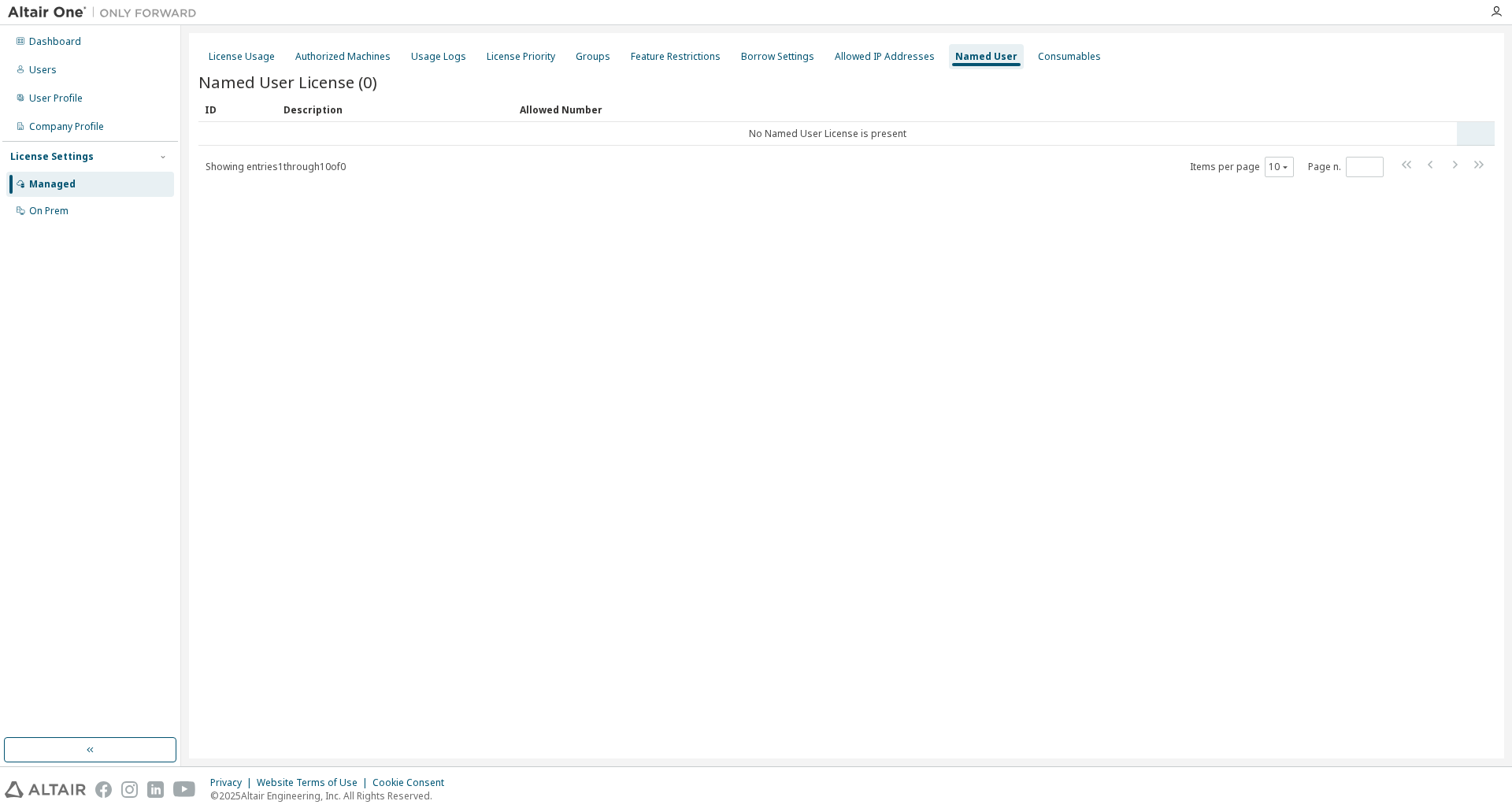
click at [819, 137] on td "No Named User License is present" at bounding box center [828, 134] width 1259 height 24
click at [220, 61] on div "License Usage" at bounding box center [241, 57] width 66 height 13
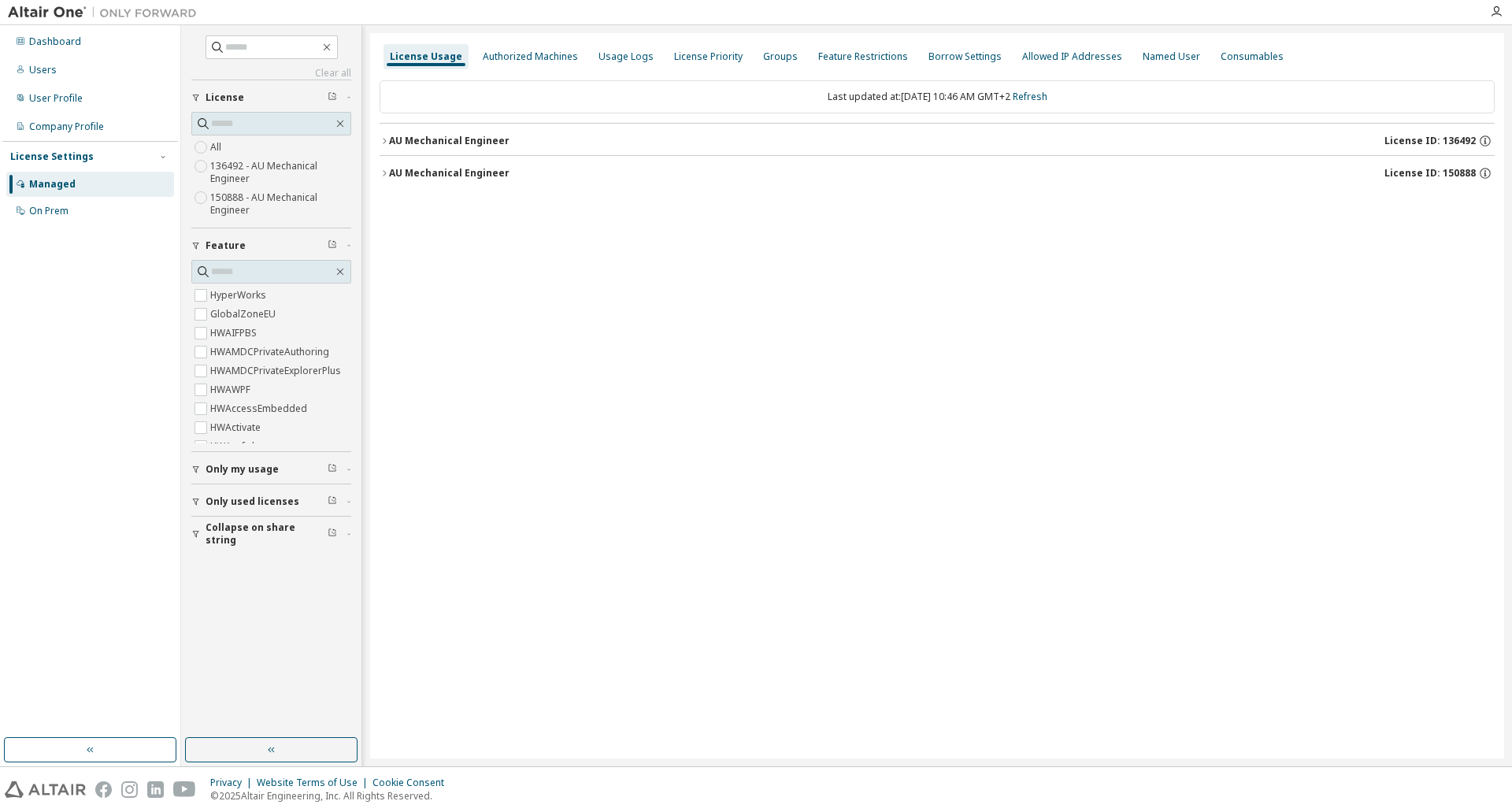
click at [466, 173] on div "AU Mechanical Engineer" at bounding box center [449, 173] width 121 height 13
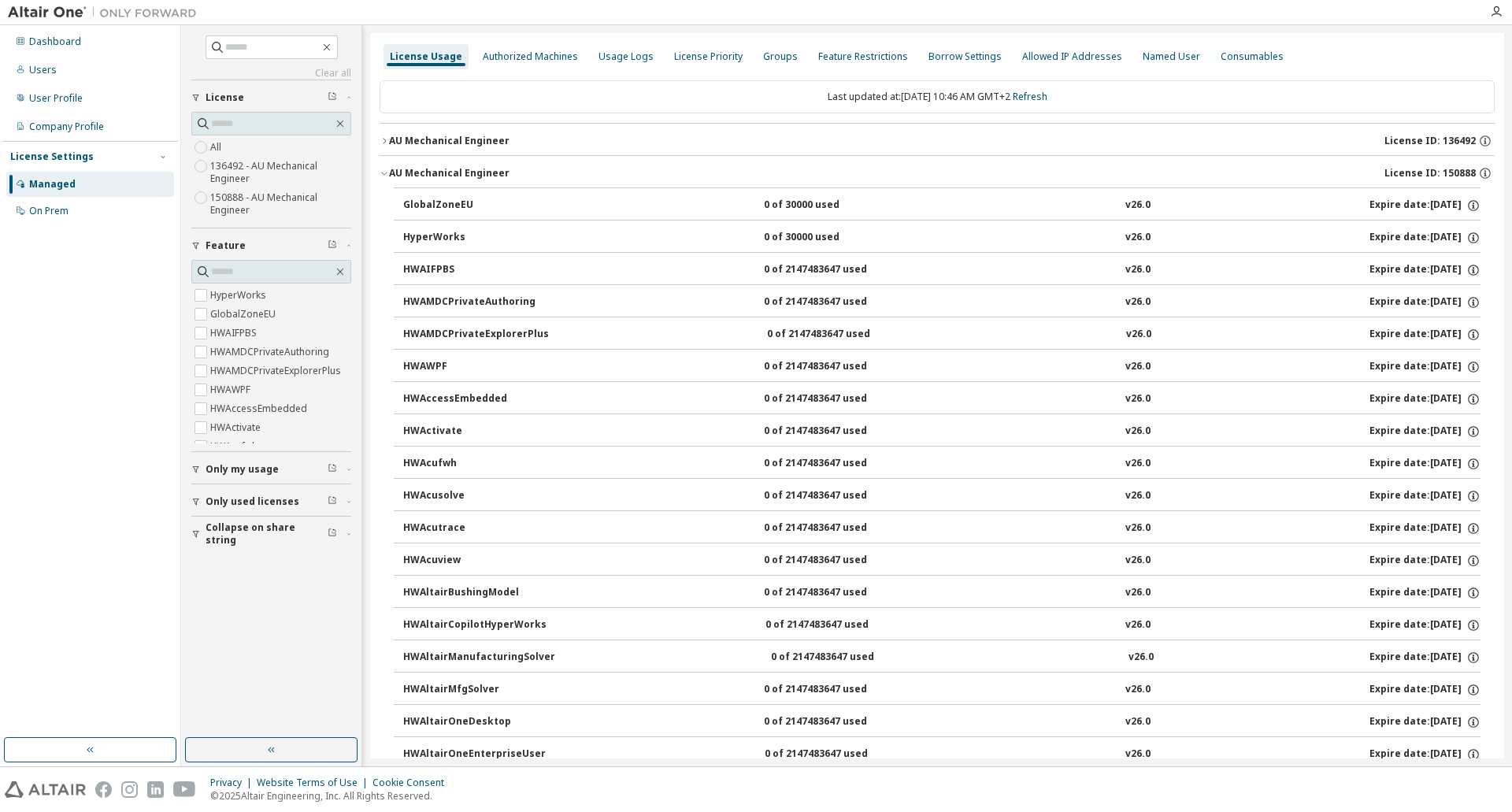
click at [466, 173] on div "AU Mechanical Engineer" at bounding box center [449, 173] width 121 height 13
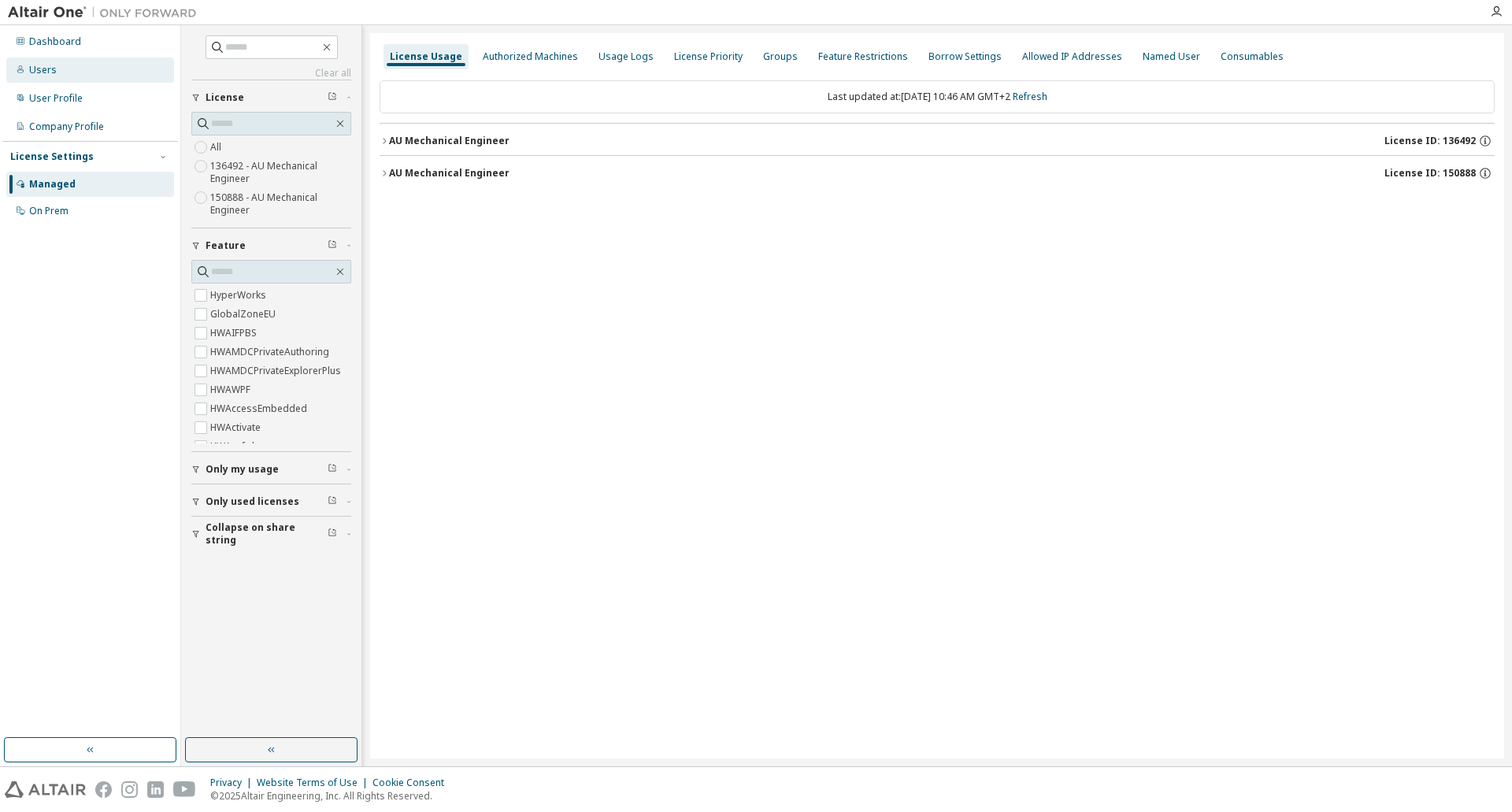
click at [49, 80] on div "Users" at bounding box center [90, 70] width 168 height 26
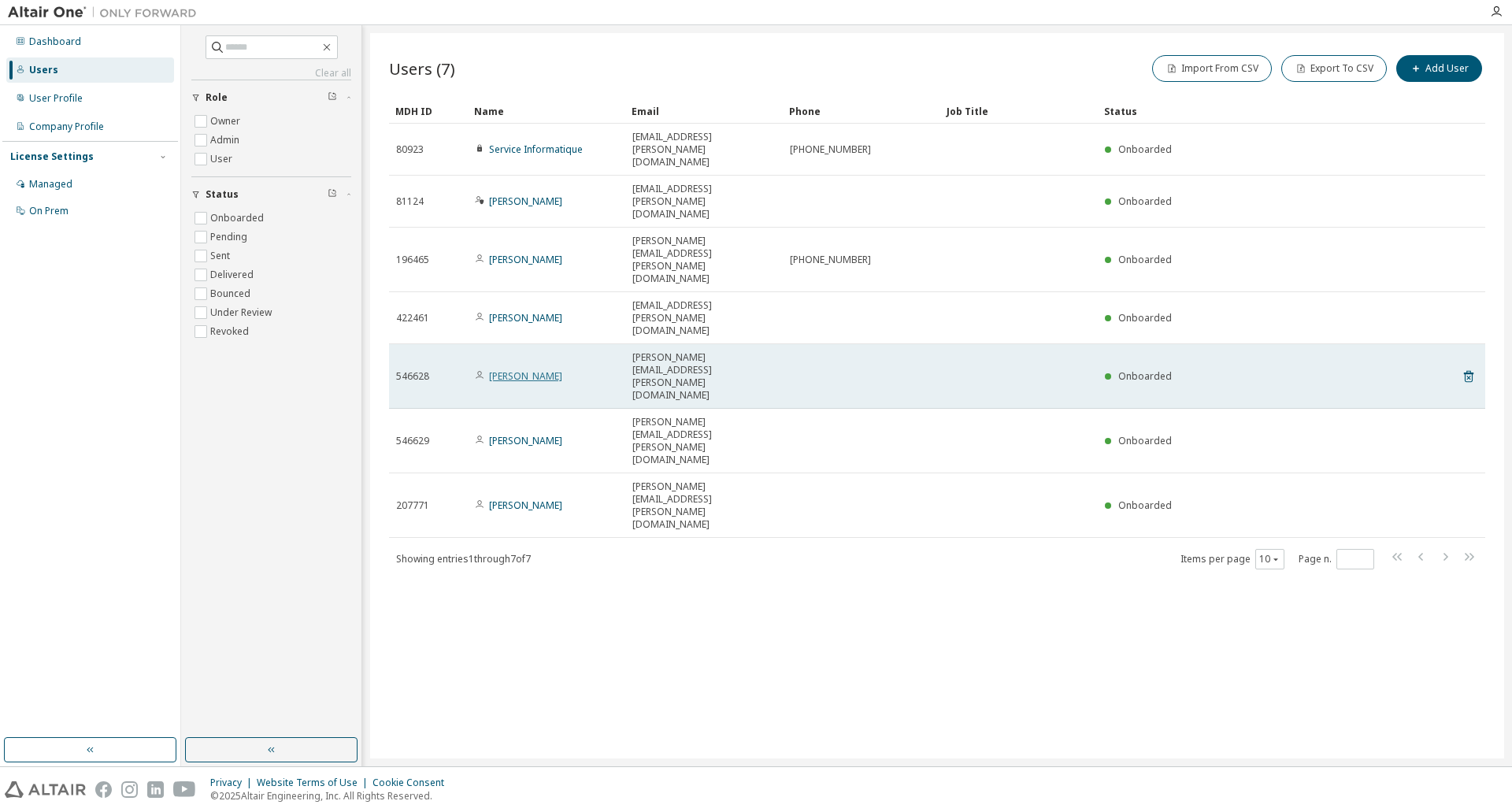
click at [553, 370] on link "[PERSON_NAME]" at bounding box center [526, 376] width 73 height 14
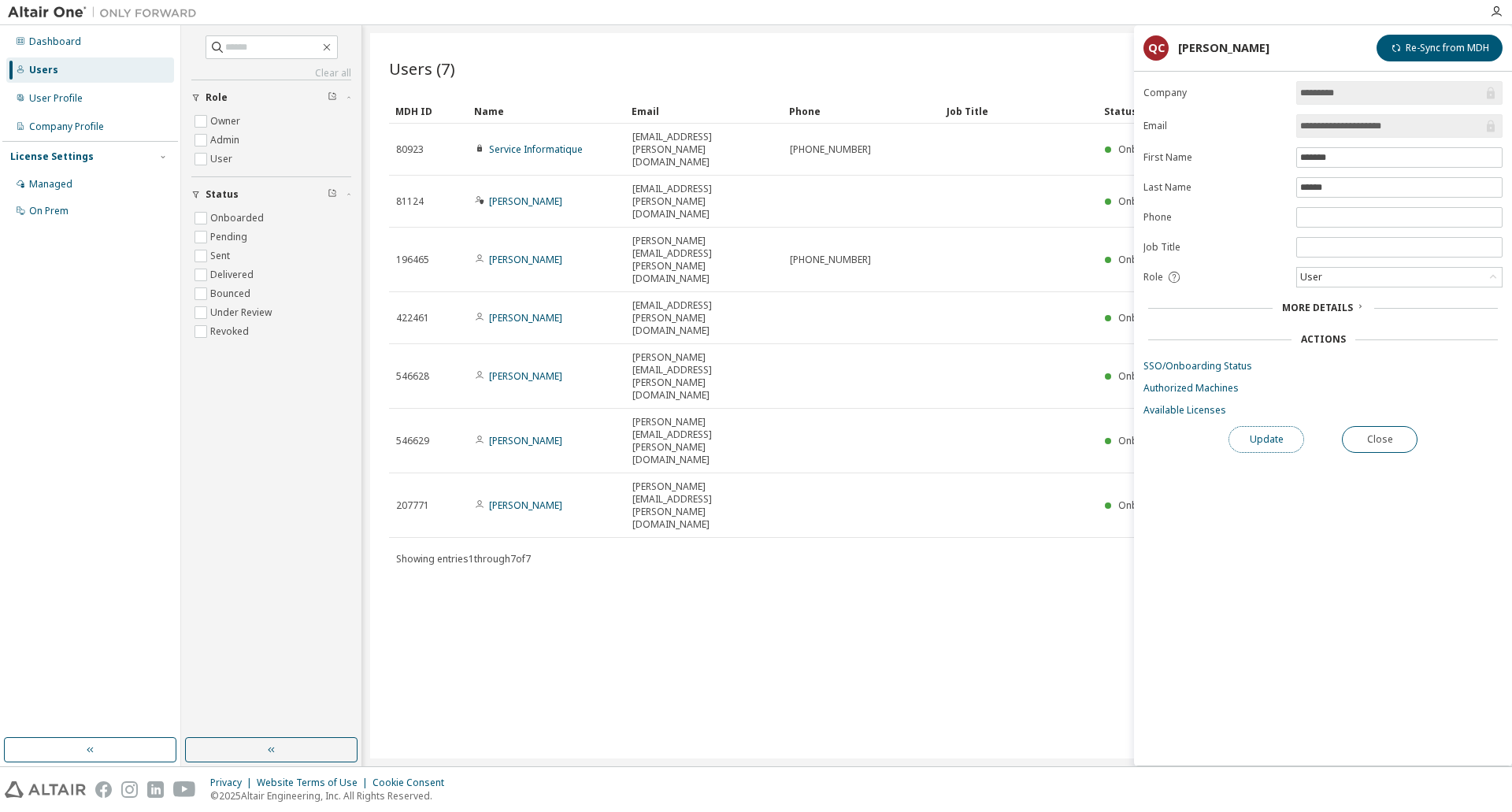
click at [1266, 432] on button "Update" at bounding box center [1266, 440] width 76 height 27
click at [1329, 336] on div "Actions" at bounding box center [1324, 339] width 45 height 13
click at [1191, 367] on link "SSO/Onboarding Status" at bounding box center [1324, 366] width 359 height 13
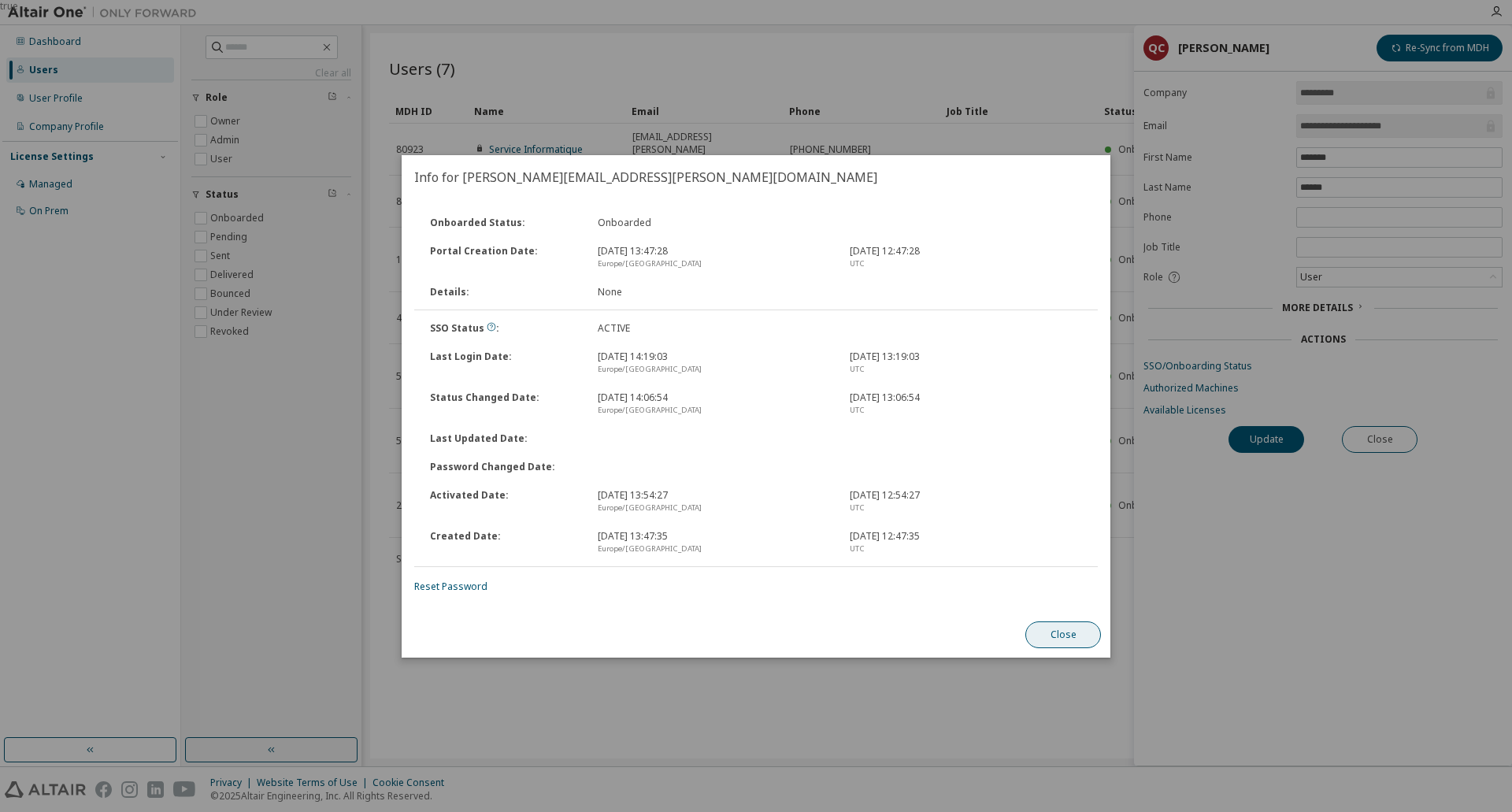
click at [1057, 634] on button "Close" at bounding box center [1063, 635] width 76 height 27
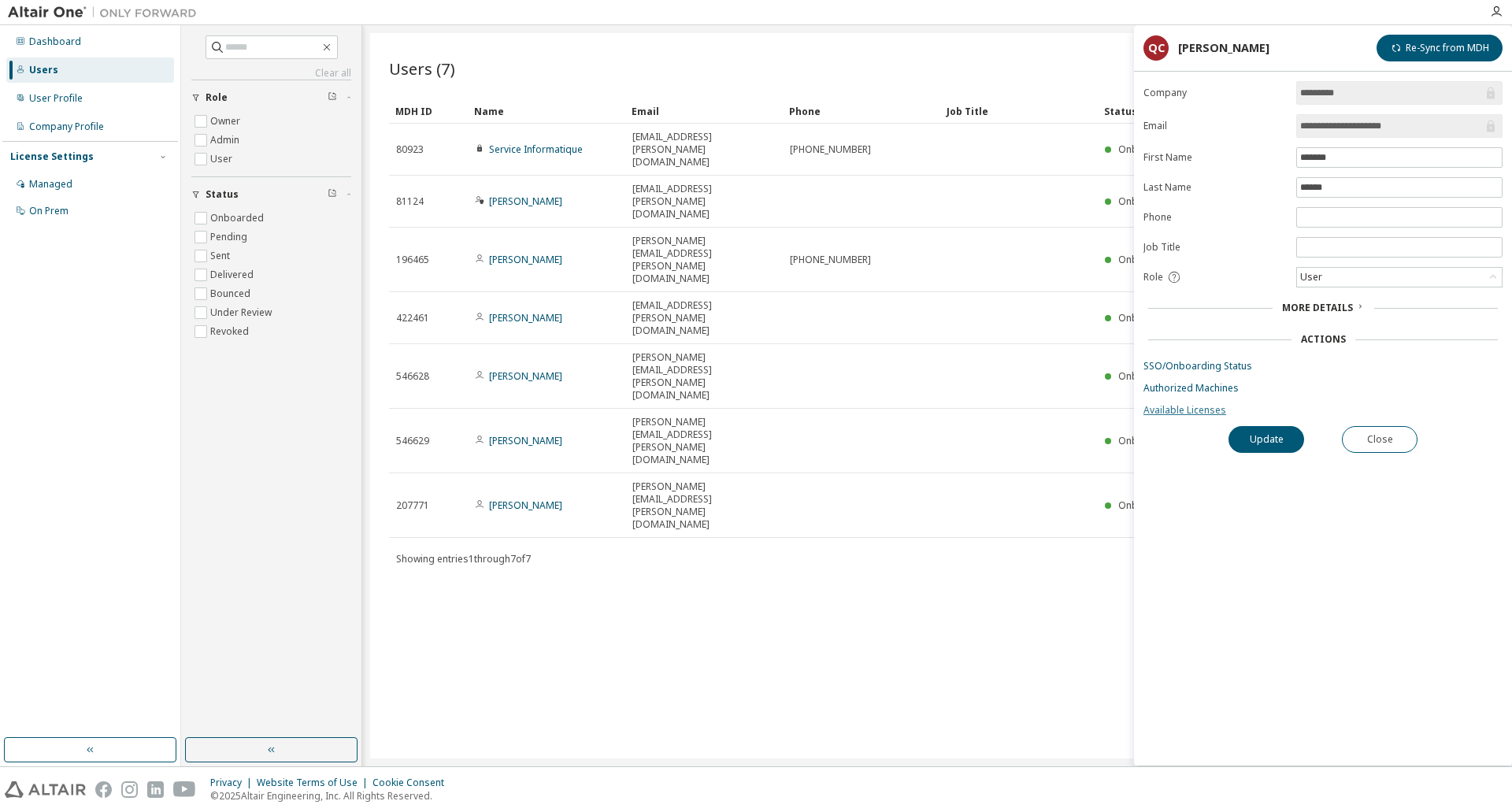
click at [1199, 412] on link "Available Licenses" at bounding box center [1324, 410] width 359 height 13
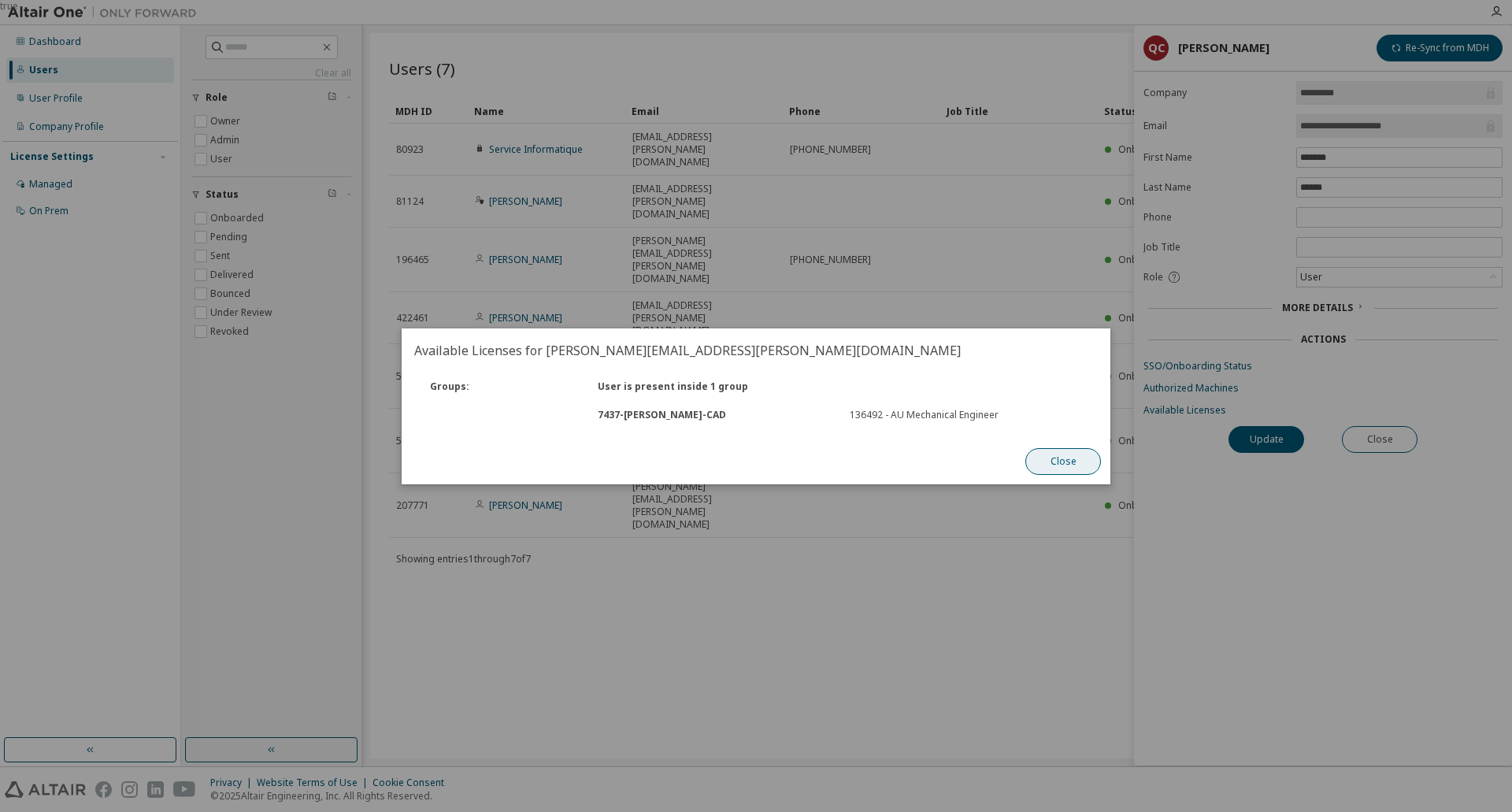
click at [1047, 469] on button "Close" at bounding box center [1063, 461] width 76 height 27
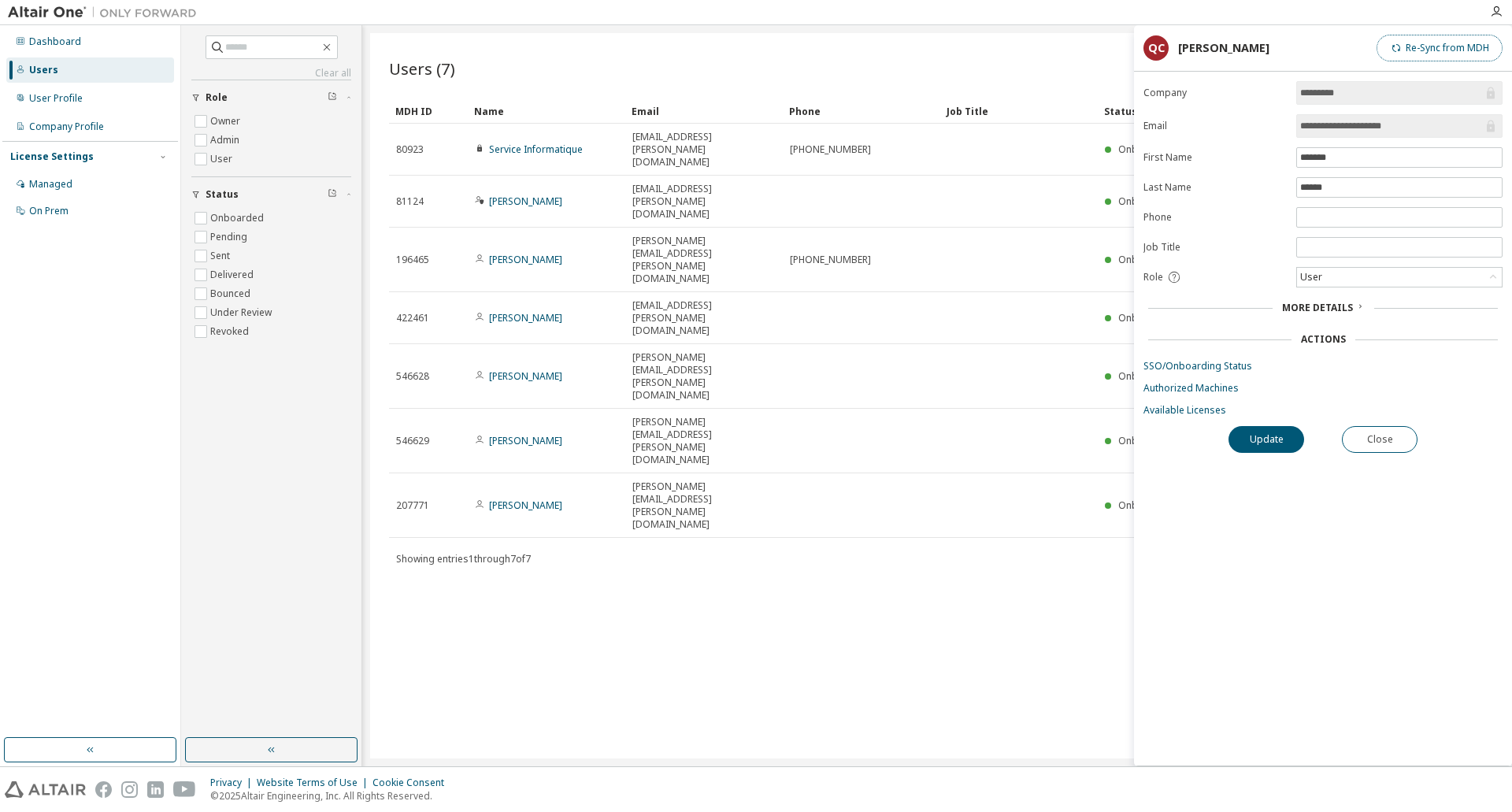
click at [1454, 51] on button "Re-Sync from MDH" at bounding box center [1440, 48] width 126 height 27
click at [1310, 338] on div "Actions" at bounding box center [1324, 339] width 45 height 13
click at [1277, 435] on button "Update" at bounding box center [1266, 440] width 76 height 27
click at [1192, 388] on link "Authorized Machines" at bounding box center [1324, 389] width 359 height 13
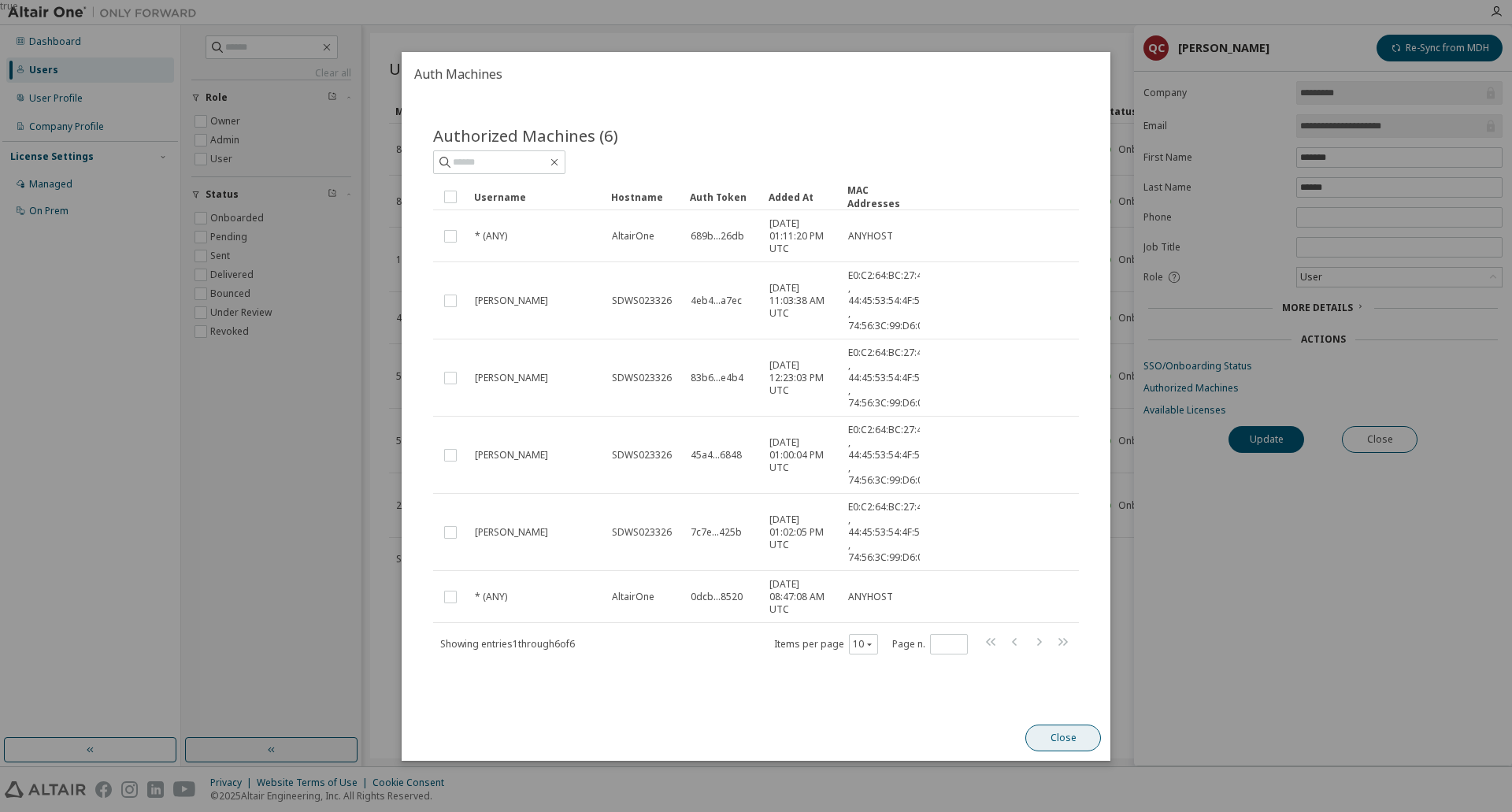
click at [1059, 738] on button "Close" at bounding box center [1063, 739] width 76 height 27
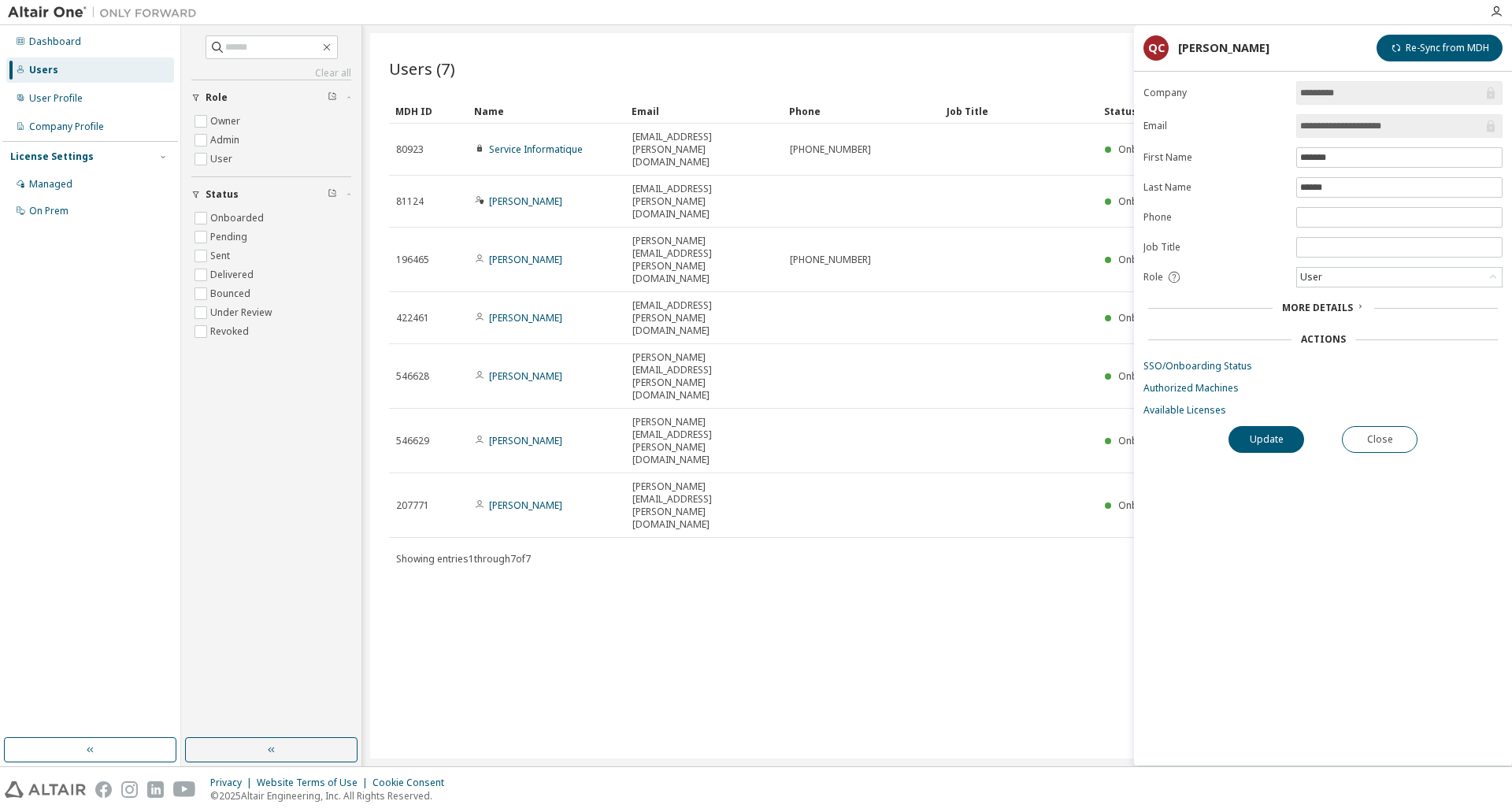
click at [1032, 514] on div "Users (7) Import From CSV Export To CSV Add User Clear Load Save Save As Field …" at bounding box center [937, 395] width 1134 height 726
click at [1289, 599] on div "**********" at bounding box center [1324, 423] width 378 height 684
click at [1382, 457] on div "**********" at bounding box center [1324, 423] width 378 height 684
click at [1381, 434] on button "Close" at bounding box center [1379, 440] width 76 height 27
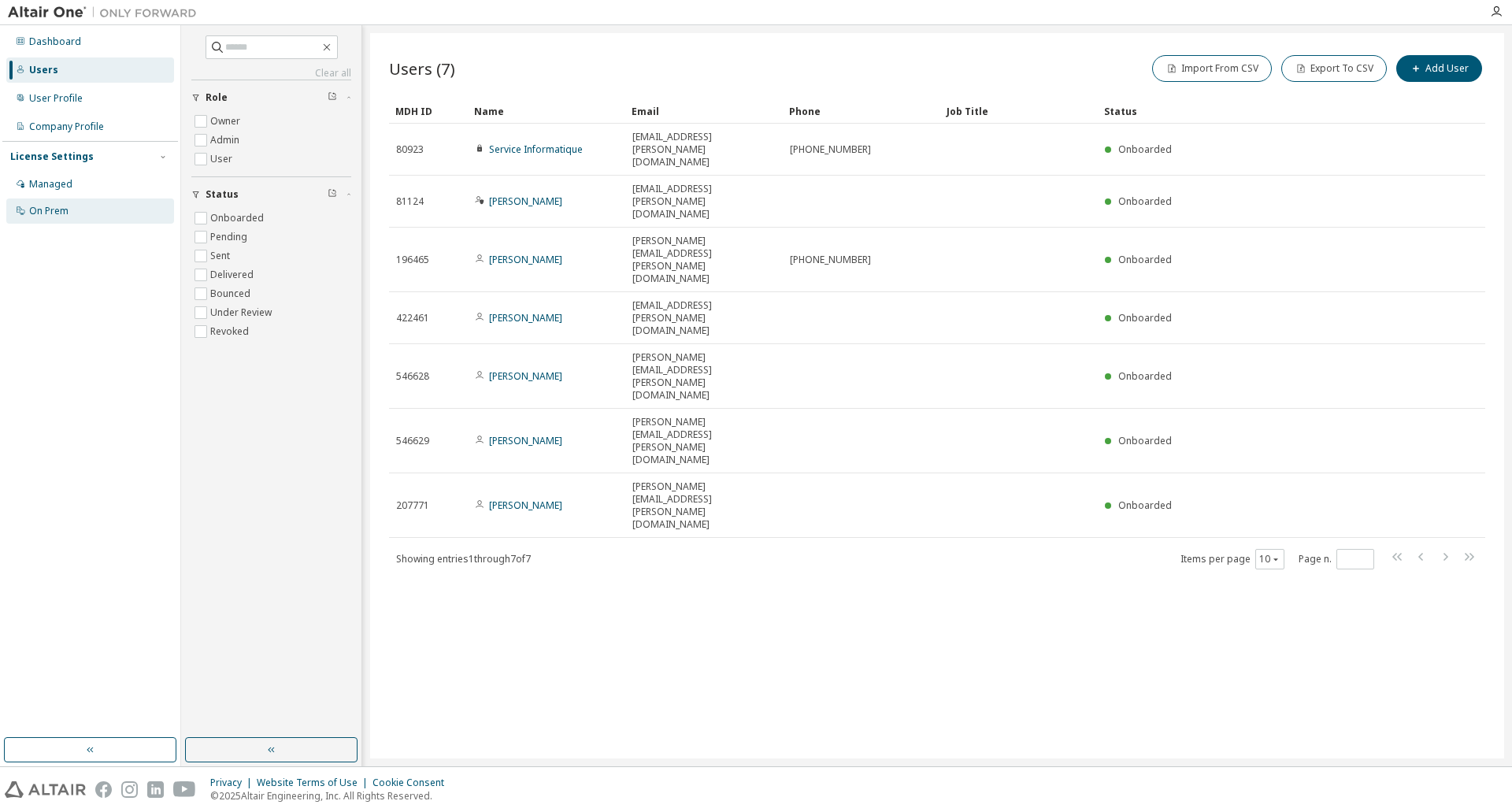
click at [49, 206] on div "On Prem" at bounding box center [49, 212] width 39 height 13
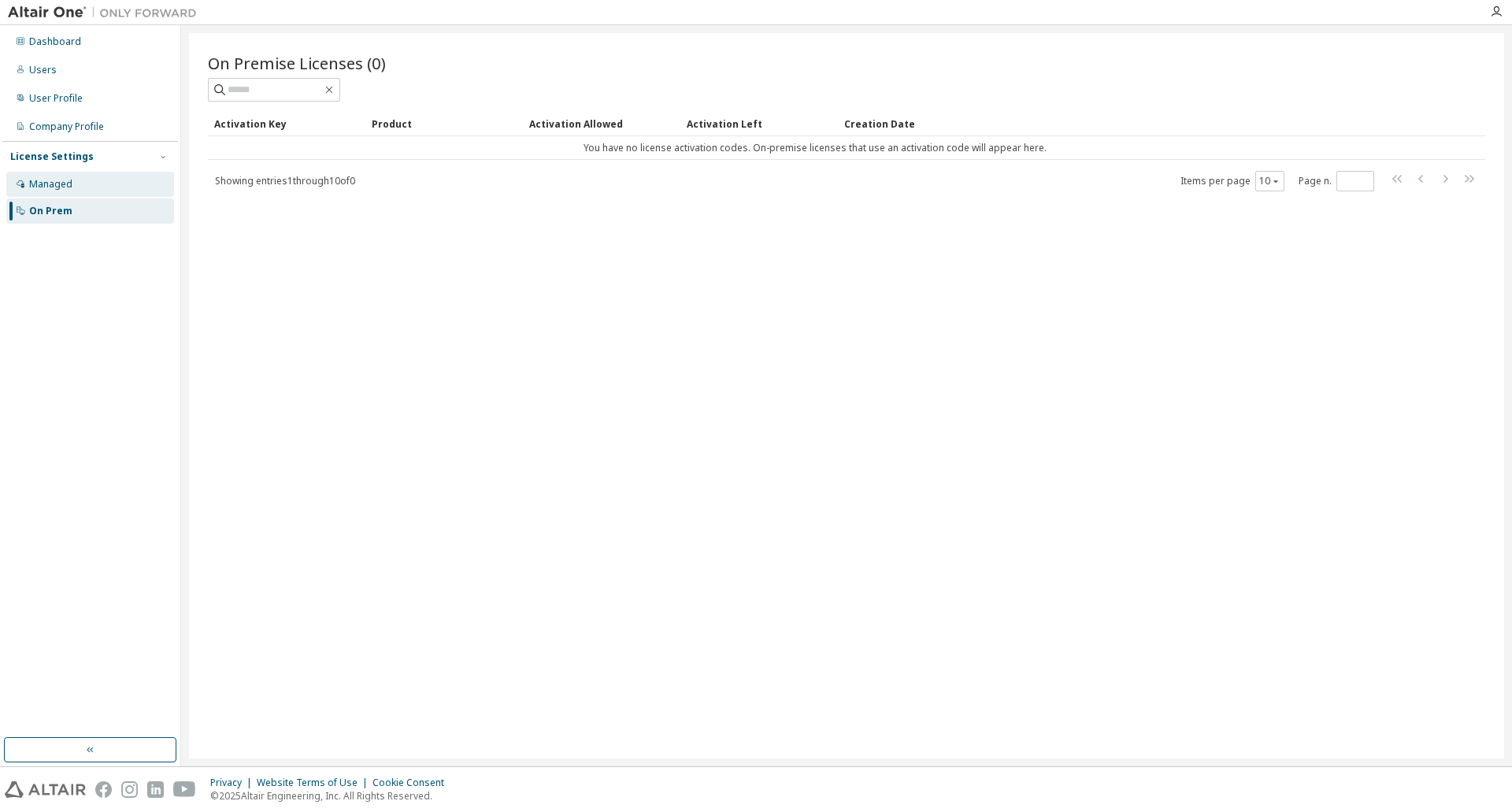
click at [48, 178] on div "Managed" at bounding box center [51, 184] width 43 height 13
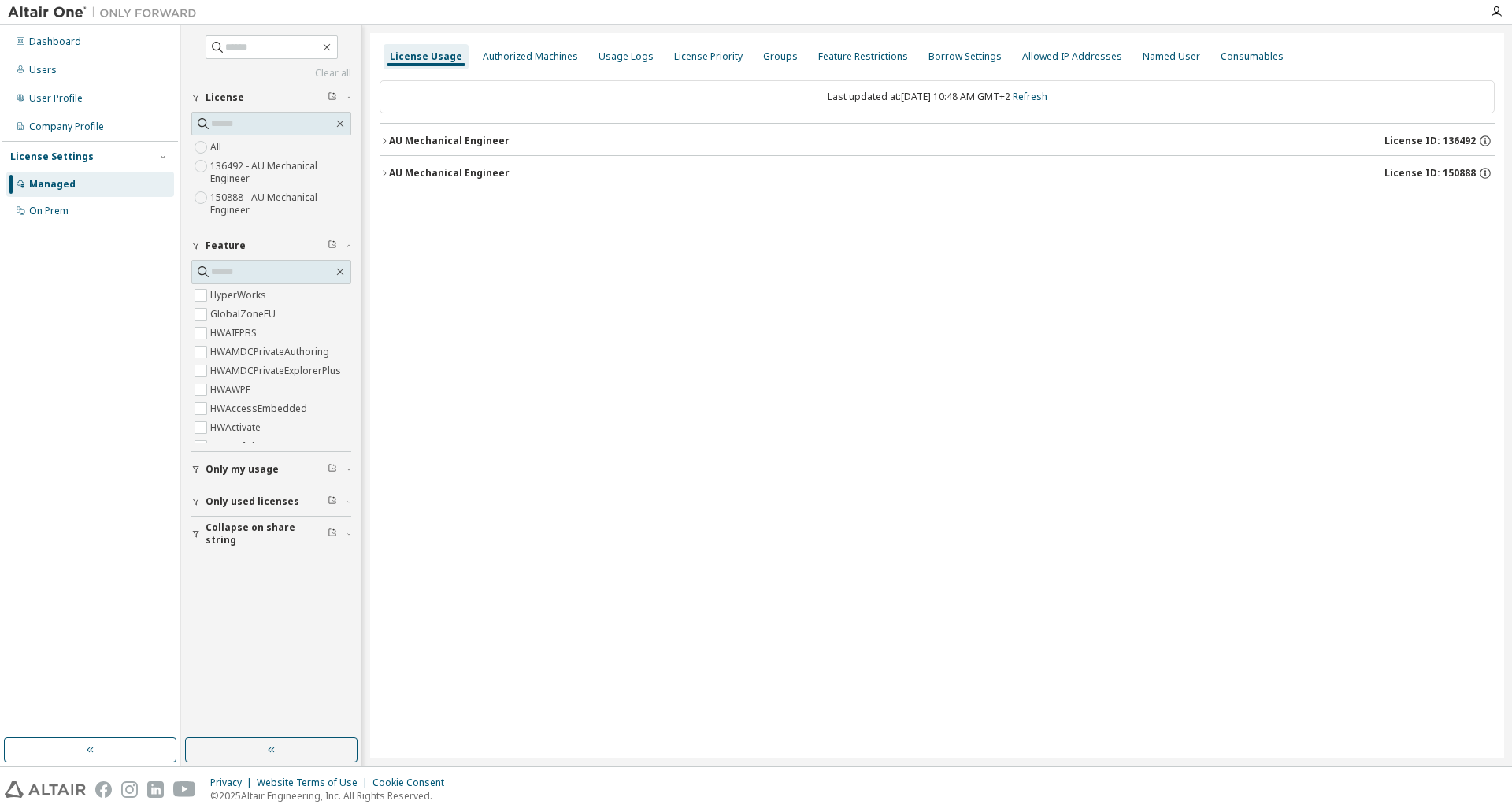
click at [290, 204] on label "150888 - AU Mechanical Engineer" at bounding box center [280, 204] width 141 height 31
drag, startPoint x: 421, startPoint y: 149, endPoint x: 412, endPoint y: 131, distance: 20.1
click at [412, 131] on button "AU Mechanical Engineer License ID: 150888" at bounding box center [937, 141] width 1115 height 34
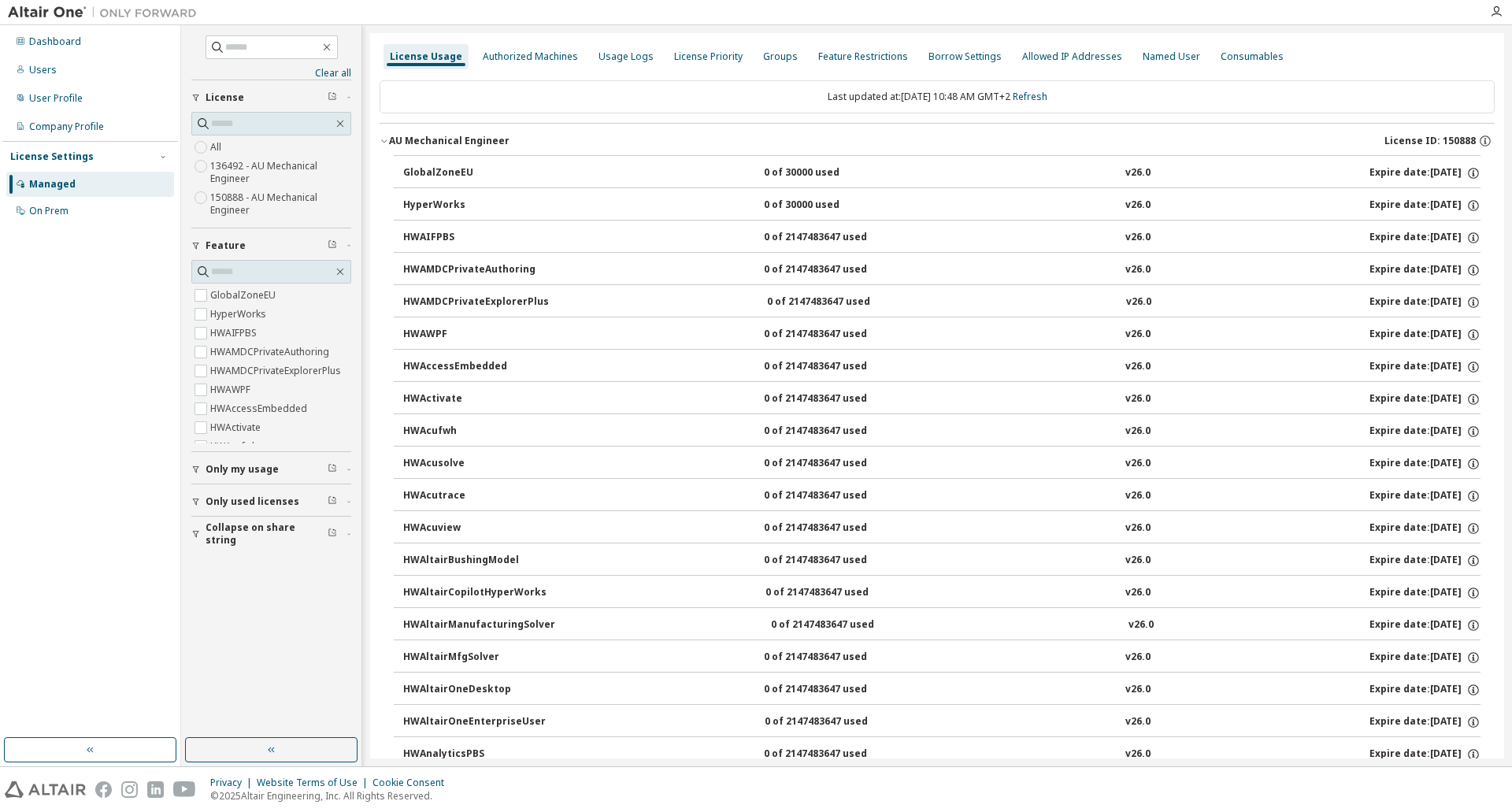
click at [412, 138] on div "AU Mechanical Engineer" at bounding box center [449, 141] width 121 height 13
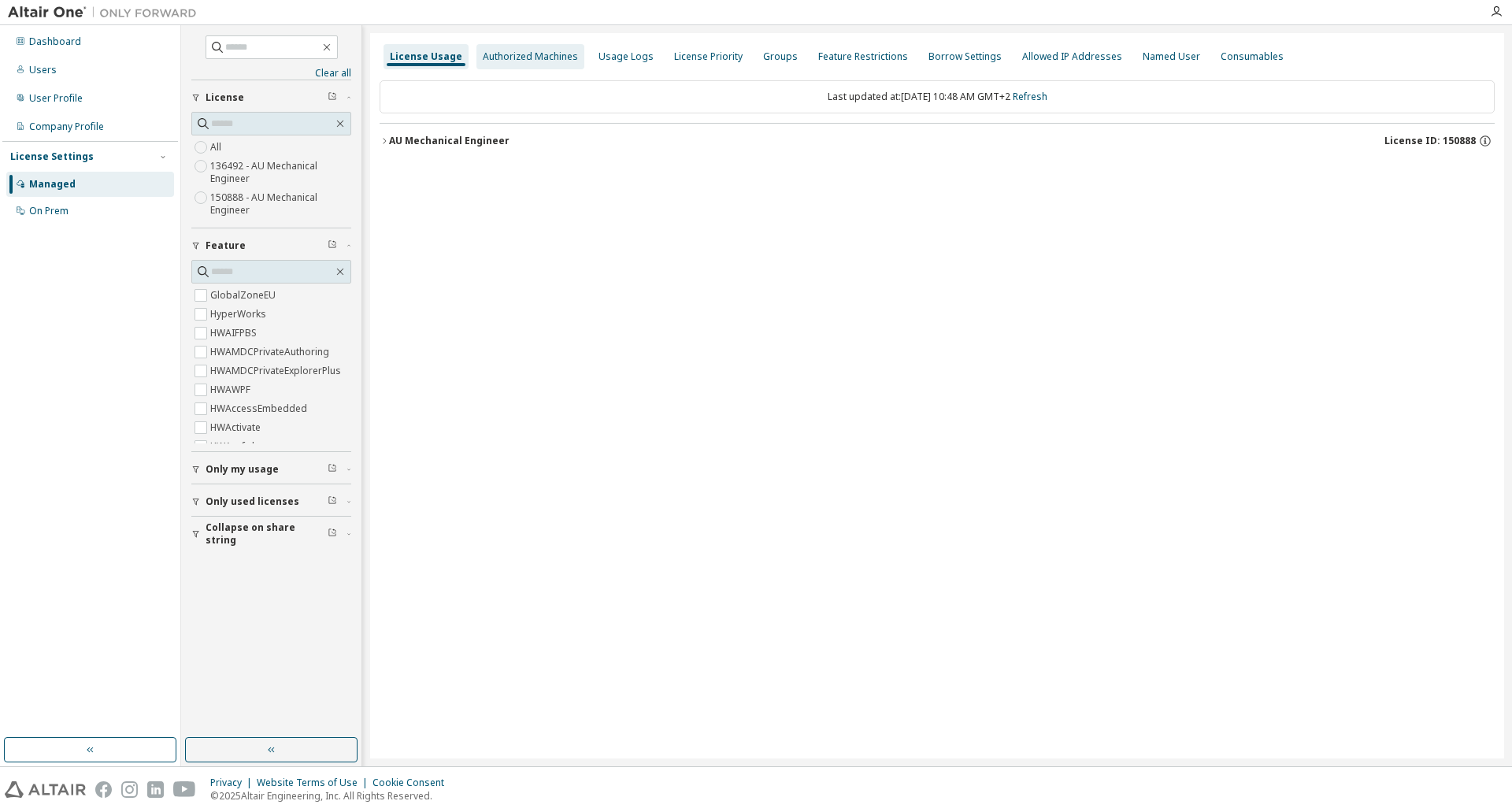
click at [500, 58] on div "Authorized Machines" at bounding box center [530, 57] width 95 height 13
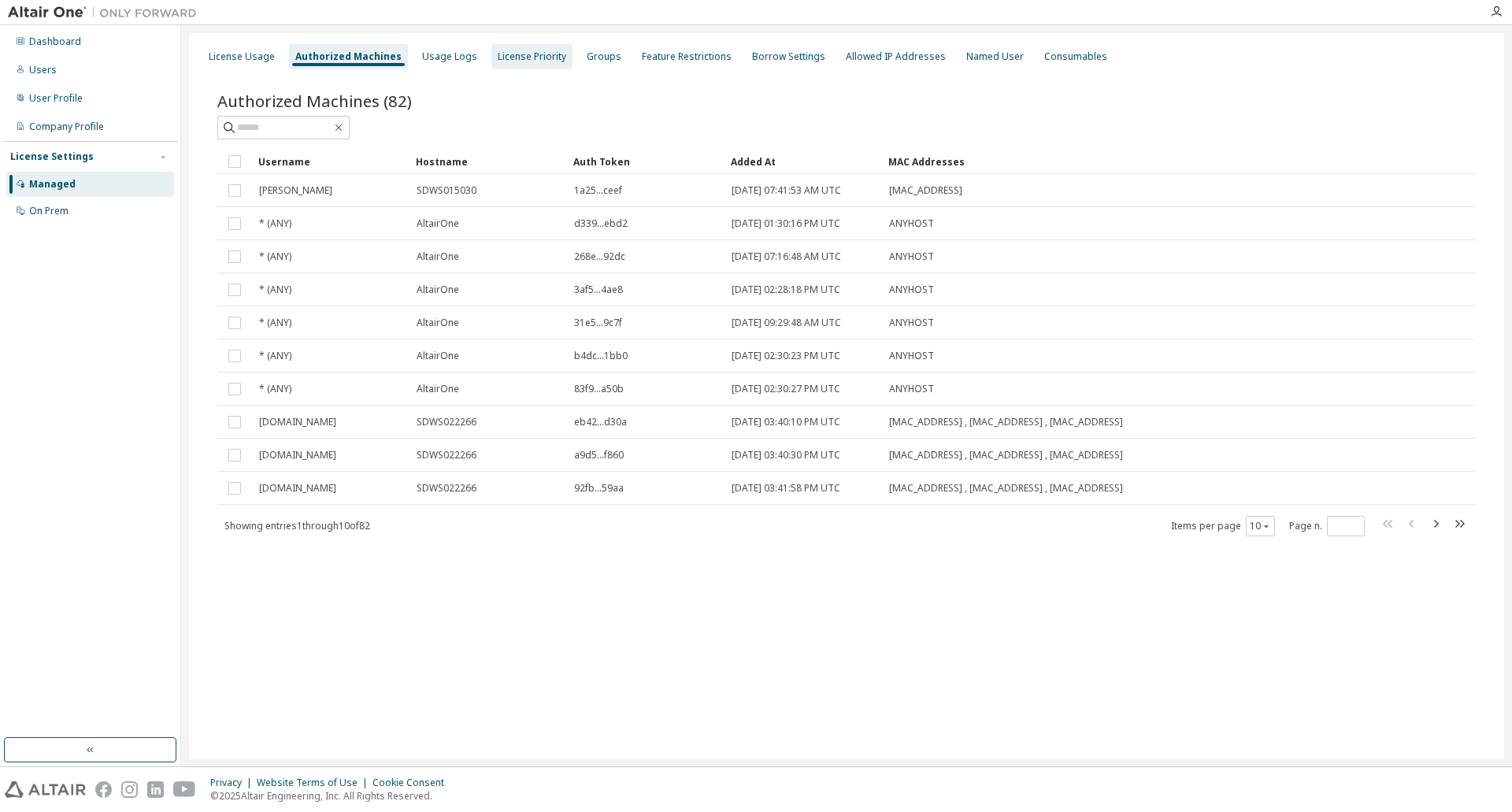
click at [510, 60] on div "License Priority" at bounding box center [532, 57] width 69 height 13
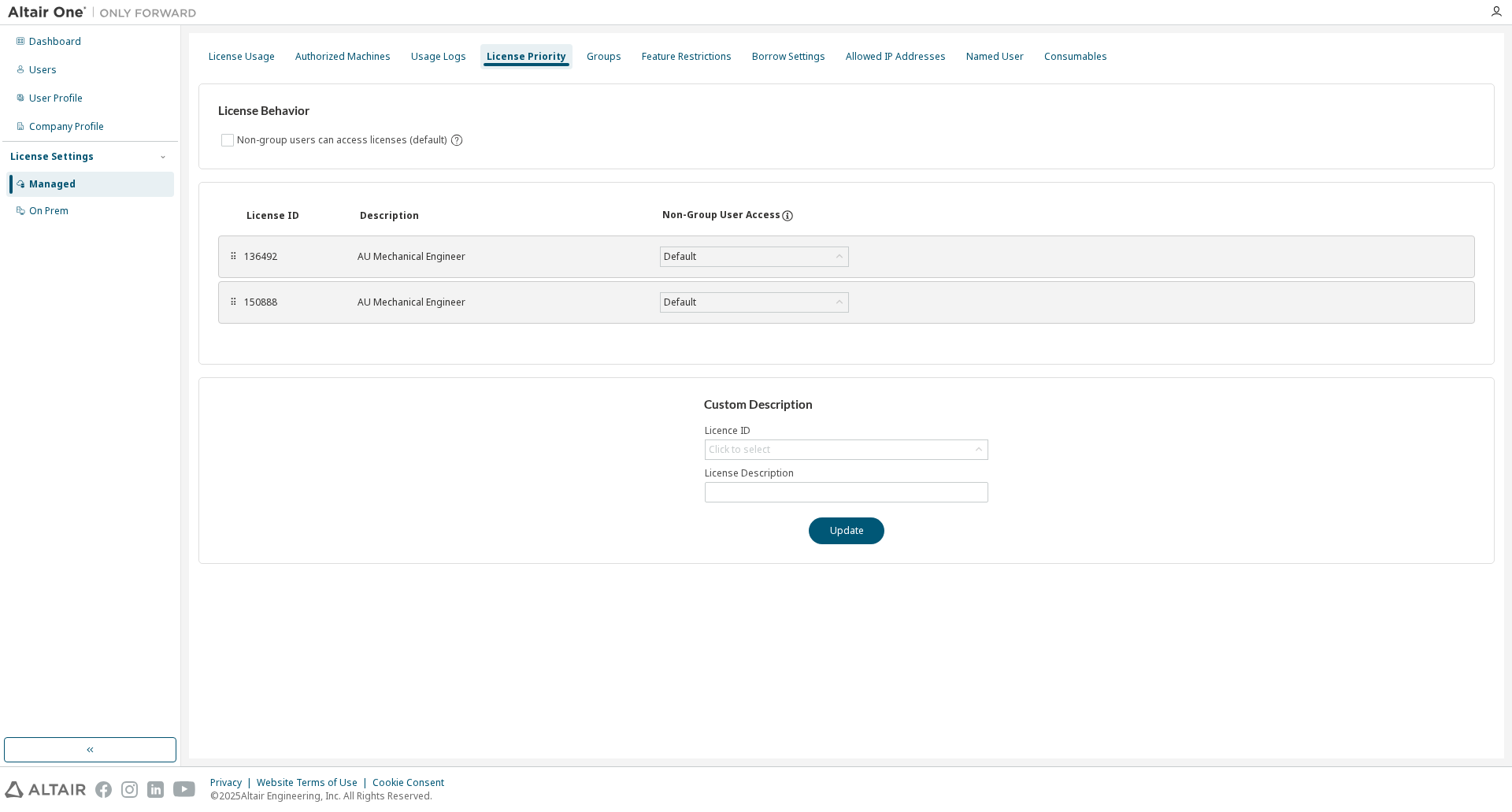
click at [615, 54] on div "License Usage Authorized Machines Usage Logs License Priority Groups Feature Re…" at bounding box center [847, 57] width 1296 height 29
click at [642, 56] on div "Feature Restrictions" at bounding box center [687, 57] width 89 height 13
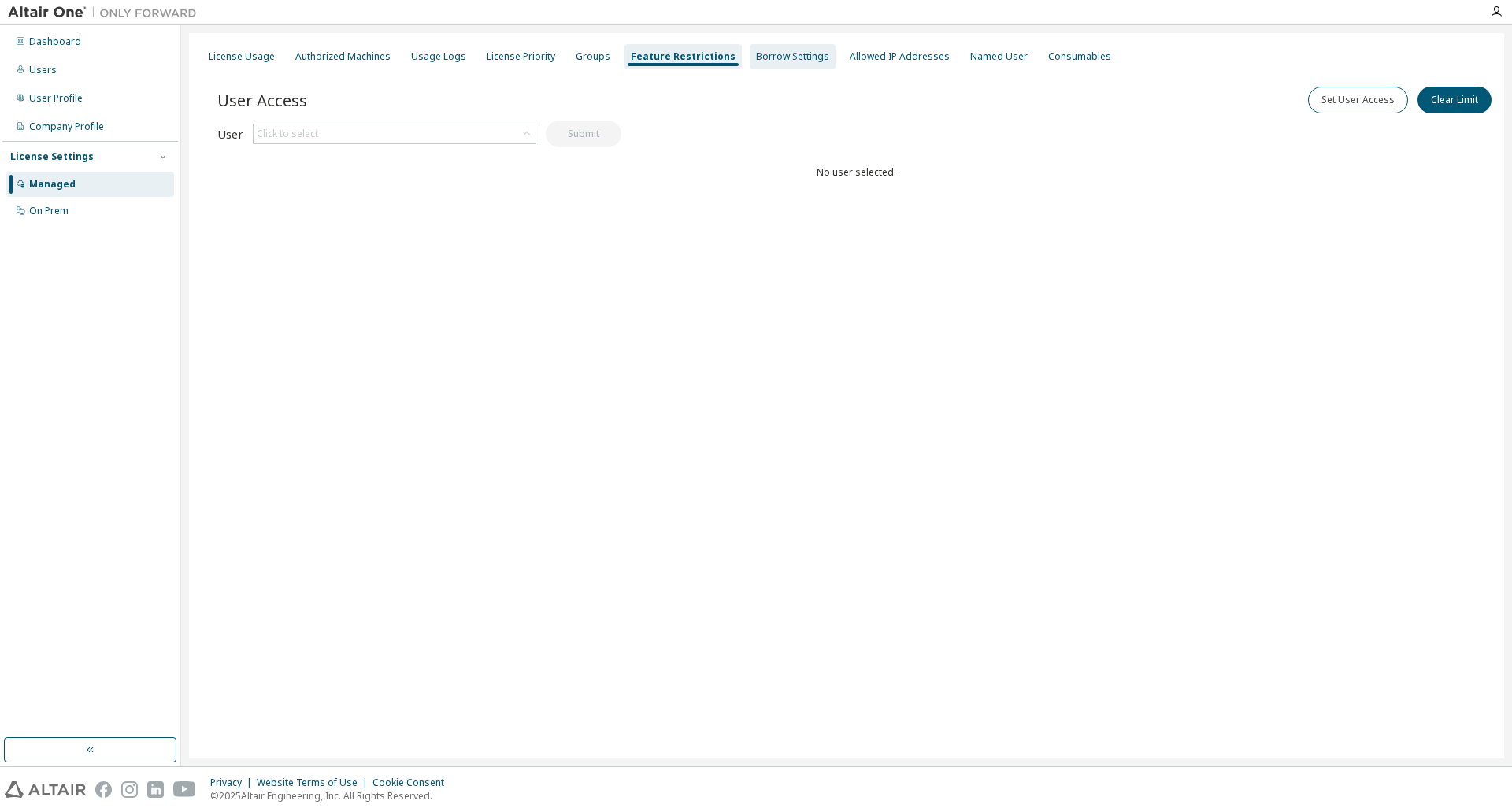
click at [795, 62] on div "Borrow Settings" at bounding box center [793, 57] width 73 height 13
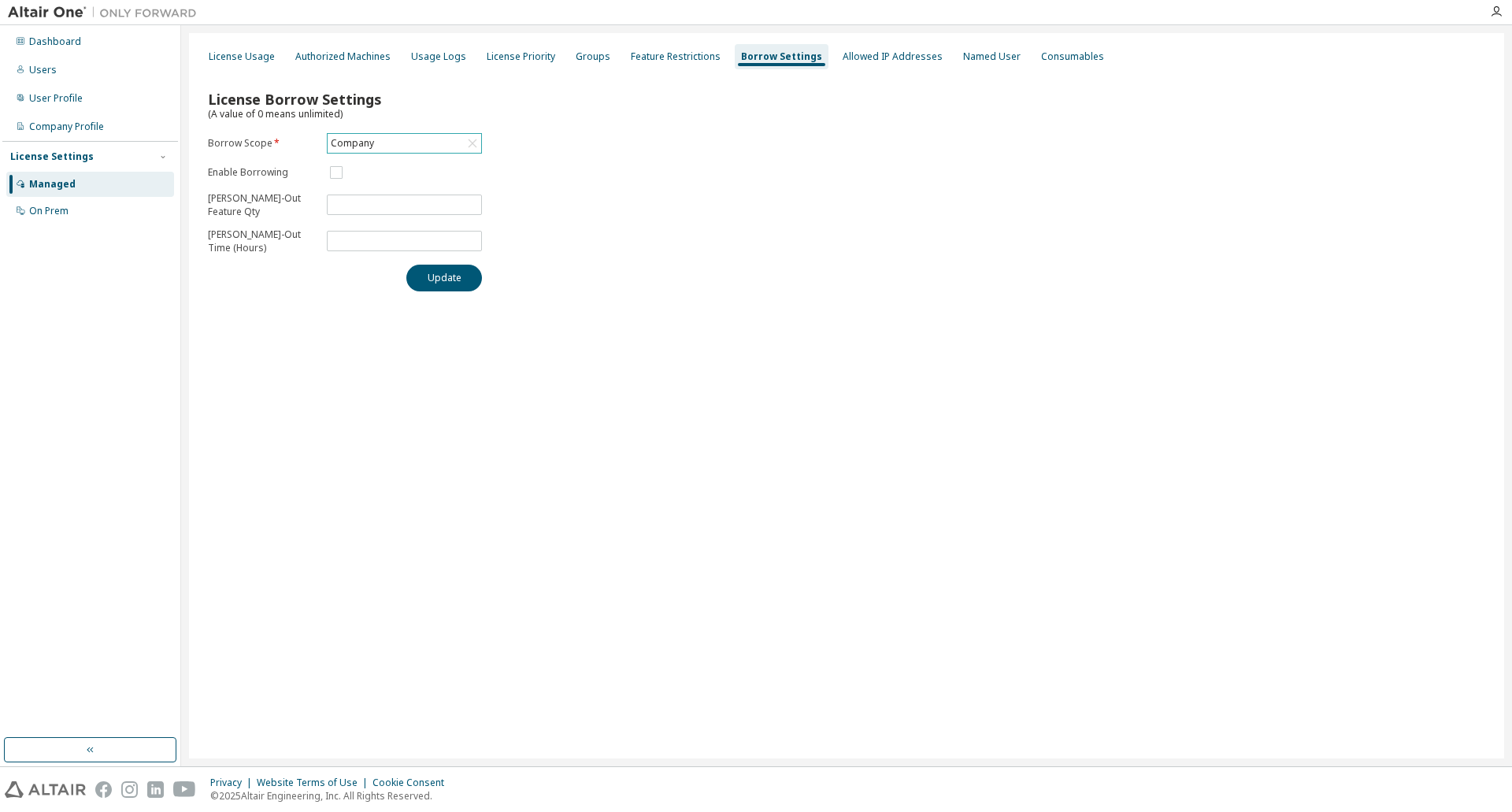
click at [433, 139] on div "Company" at bounding box center [404, 144] width 153 height 19
click at [386, 249] on li "150888 - AU Mechanical Engineer" at bounding box center [403, 247] width 150 height 33
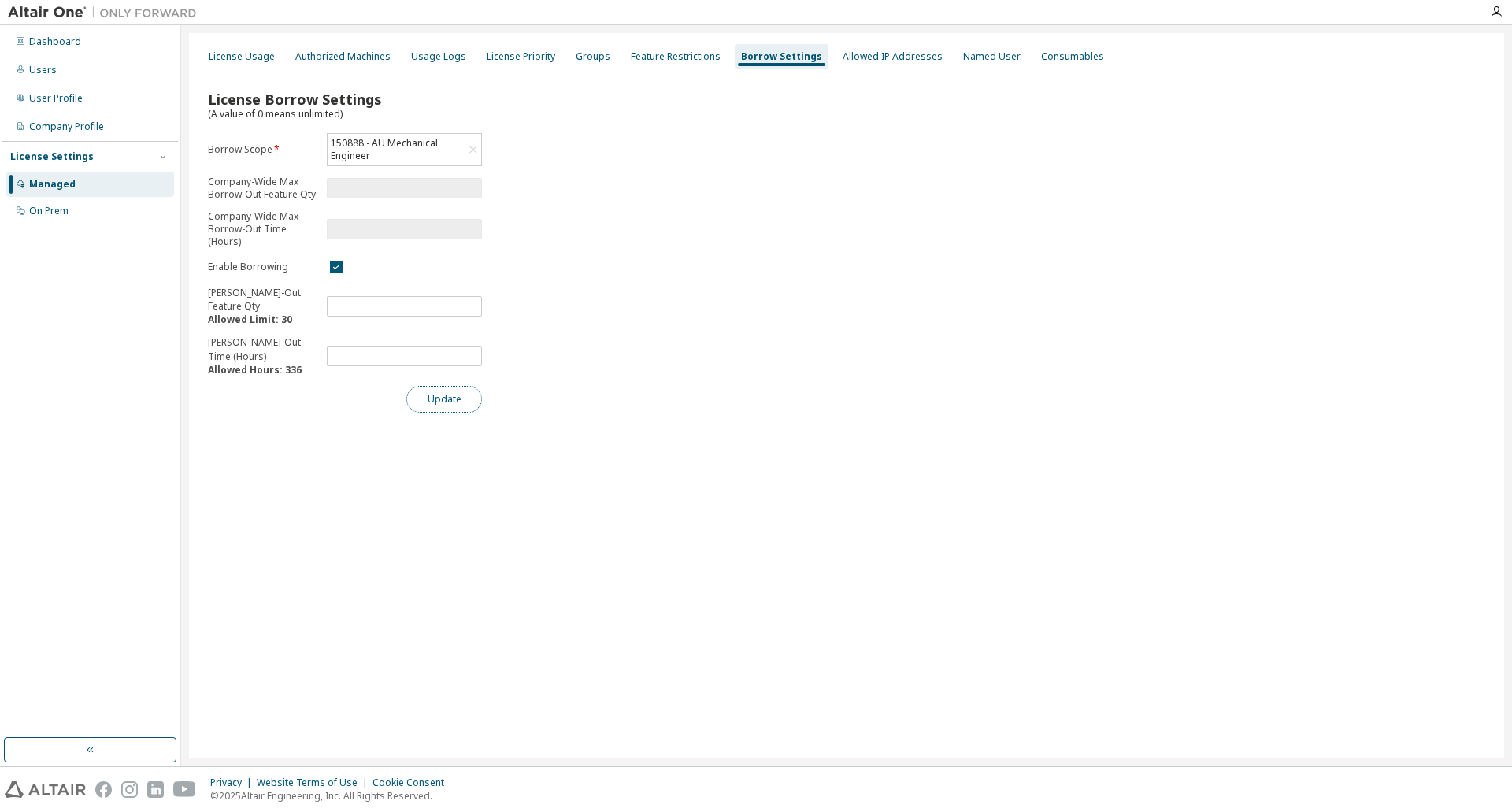
click at [435, 404] on button "Update" at bounding box center [444, 399] width 76 height 27
click at [1395, 794] on div "Borrow settings updated successfully." at bounding box center [1382, 782] width 230 height 33
click at [1070, 251] on div "License Borrow Settings (A value of 0 means unlimited) Borrow Scope * 150888 - …" at bounding box center [847, 247] width 1296 height 351
